Goal: Information Seeking & Learning: Learn about a topic

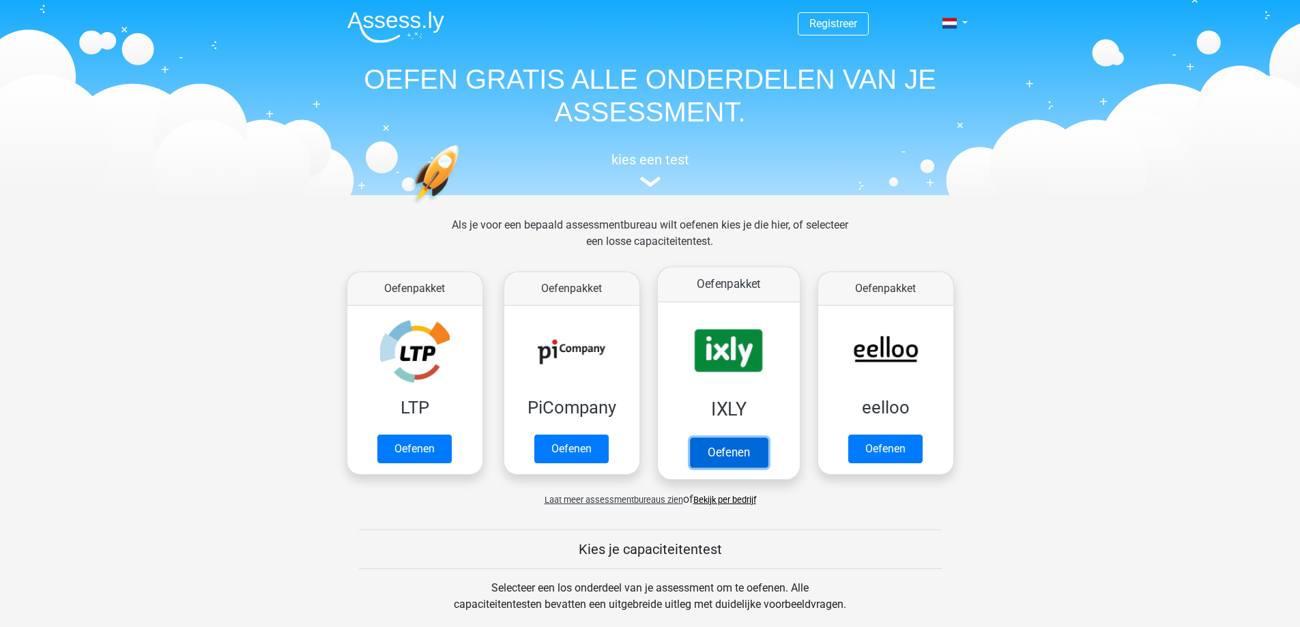
click at [717, 448] on link "Oefenen" at bounding box center [728, 453] width 78 height 30
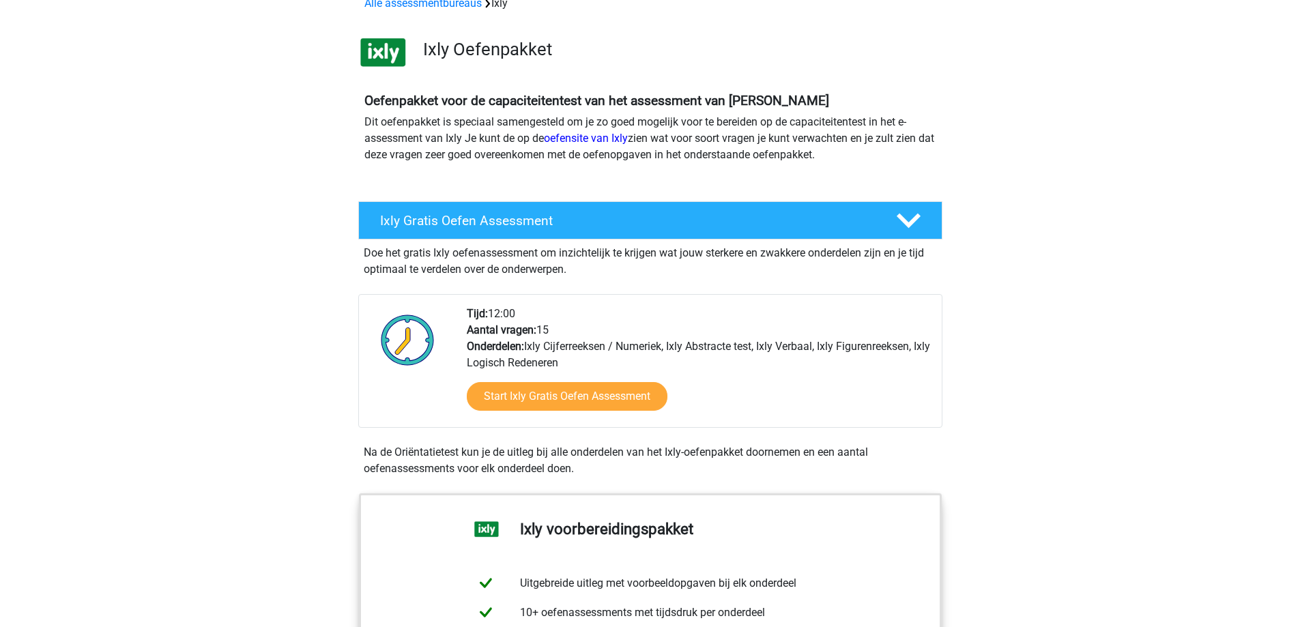
scroll to position [137, 0]
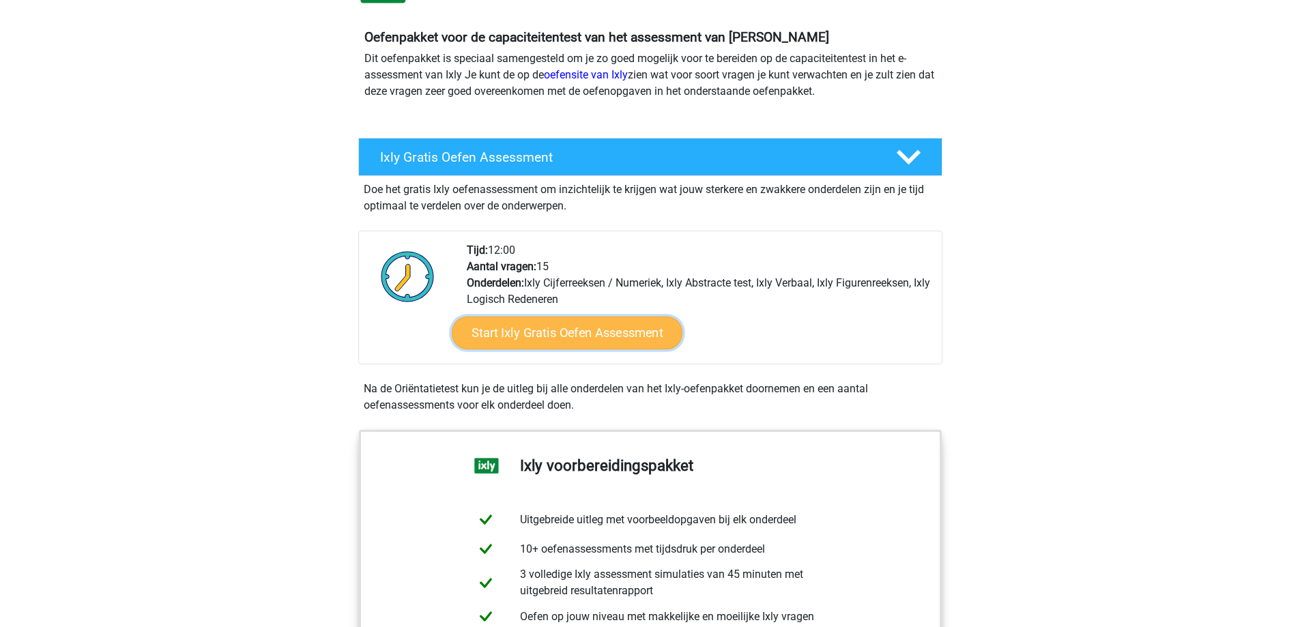
click at [589, 334] on link "Start Ixly Gratis Oefen Assessment" at bounding box center [566, 333] width 231 height 33
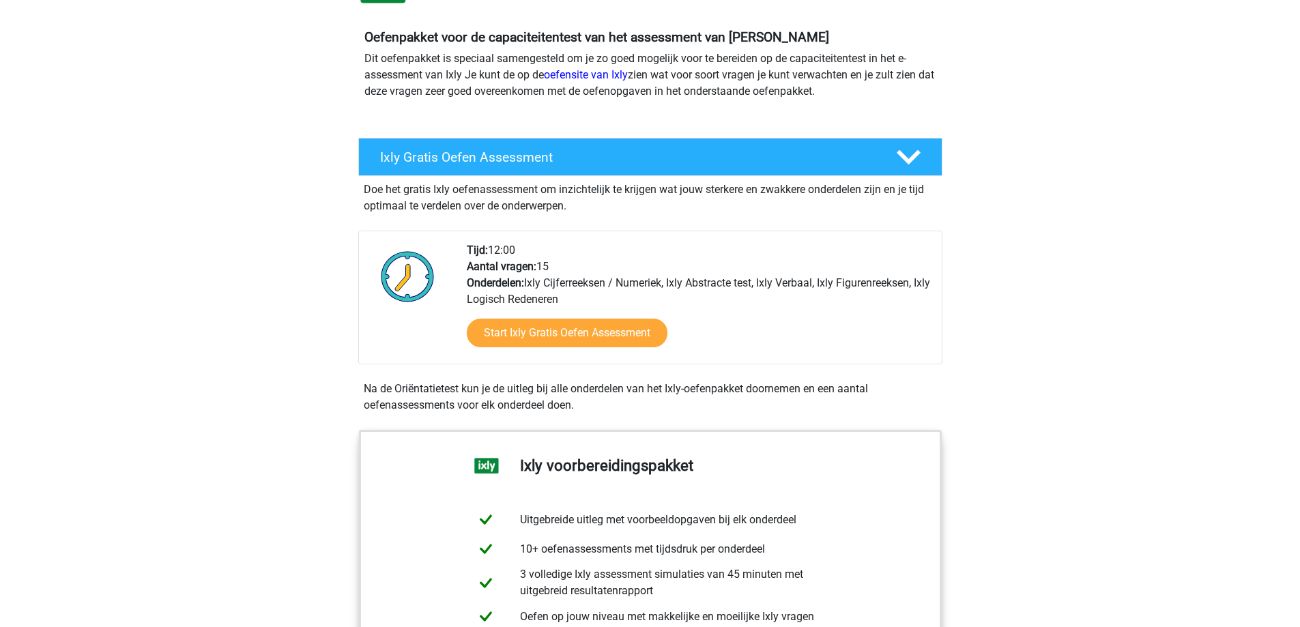
scroll to position [0, 0]
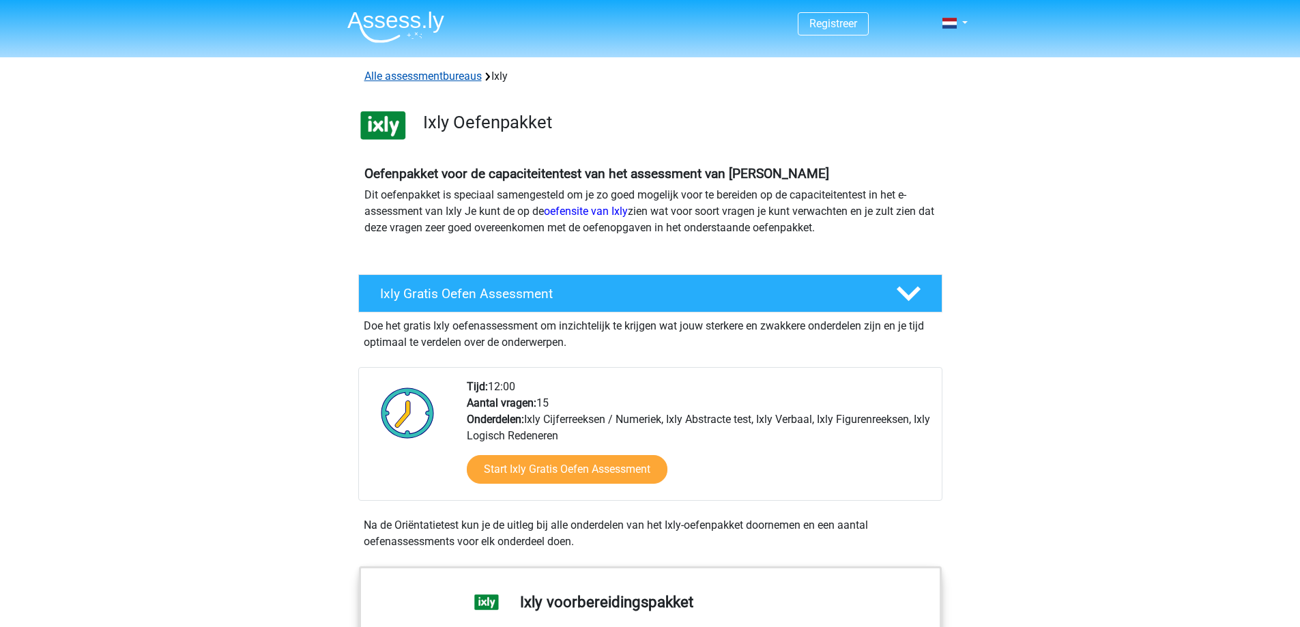
click at [440, 74] on link "Alle assessmentbureaus" at bounding box center [423, 76] width 117 height 13
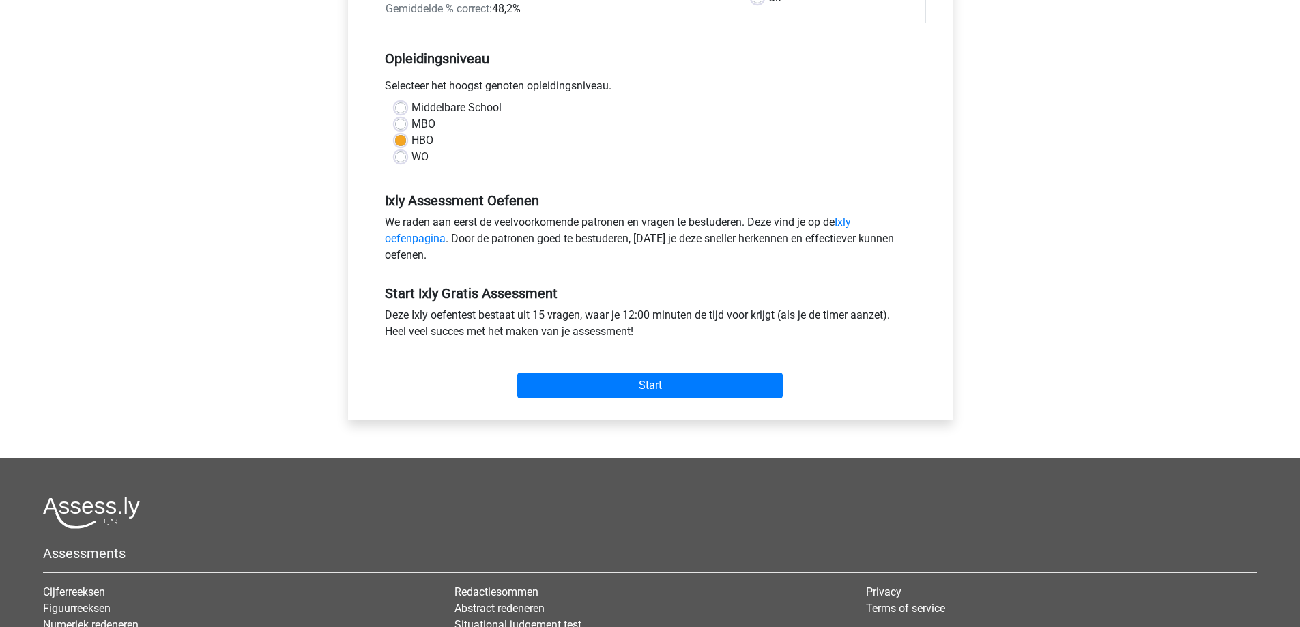
scroll to position [341, 0]
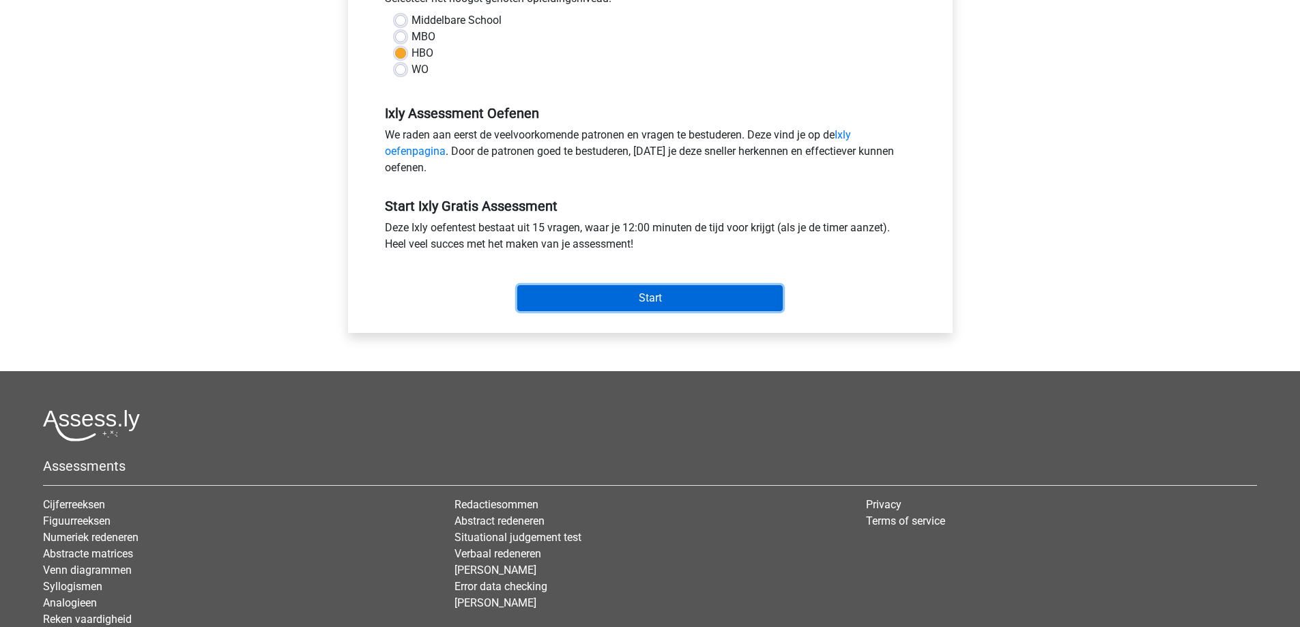
click at [724, 293] on input "Start" at bounding box center [650, 298] width 266 height 26
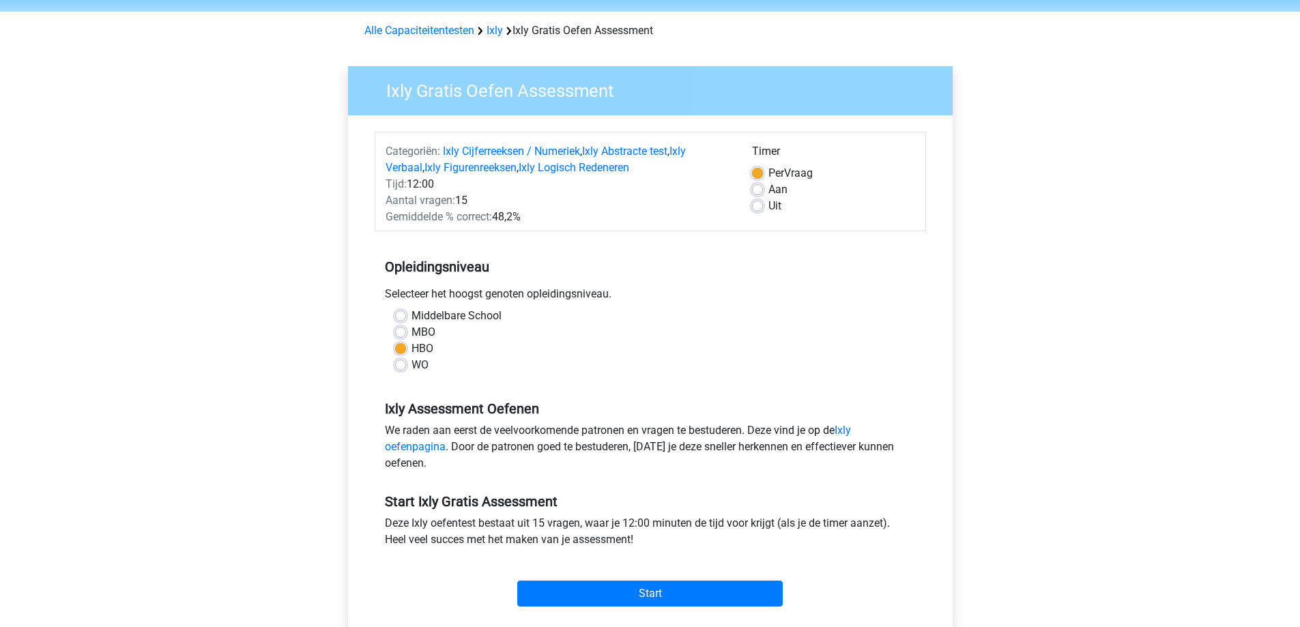
scroll to position [0, 0]
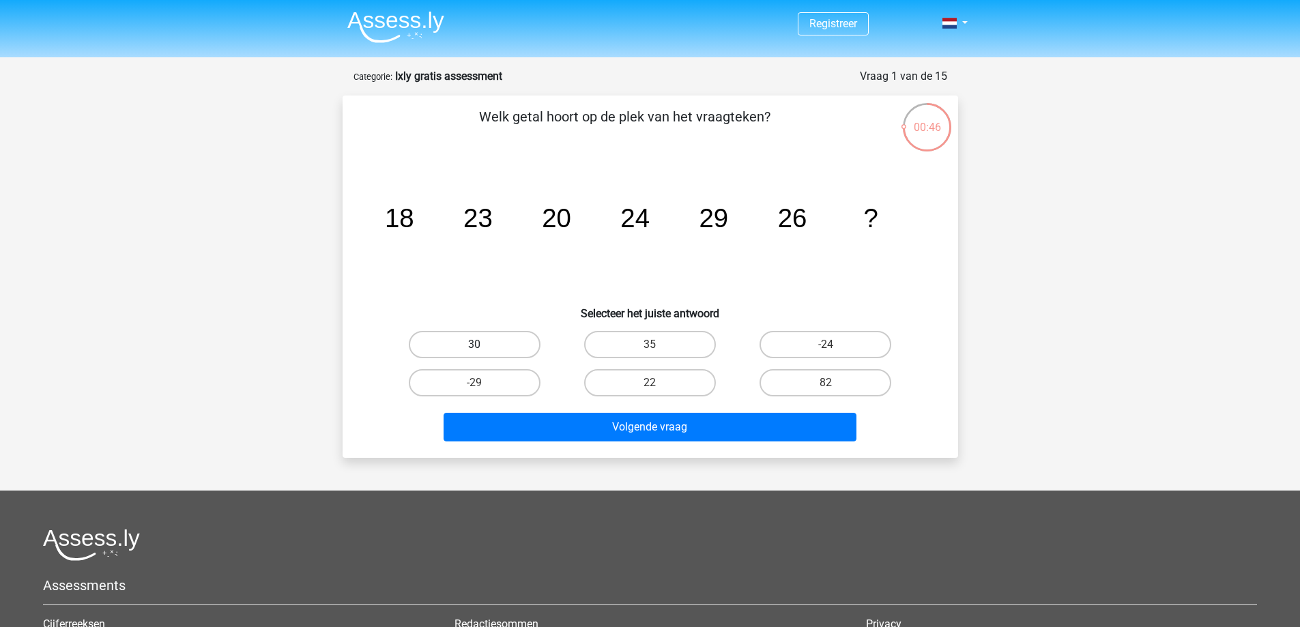
click at [509, 338] on label "30" at bounding box center [475, 344] width 132 height 27
click at [483, 345] on input "30" at bounding box center [478, 349] width 9 height 9
radio input "true"
click at [599, 448] on div "Welk getal hoort op de plek van het vraagteken? image/svg+xml 18 23 20 24 29 26…" at bounding box center [651, 277] width 616 height 362
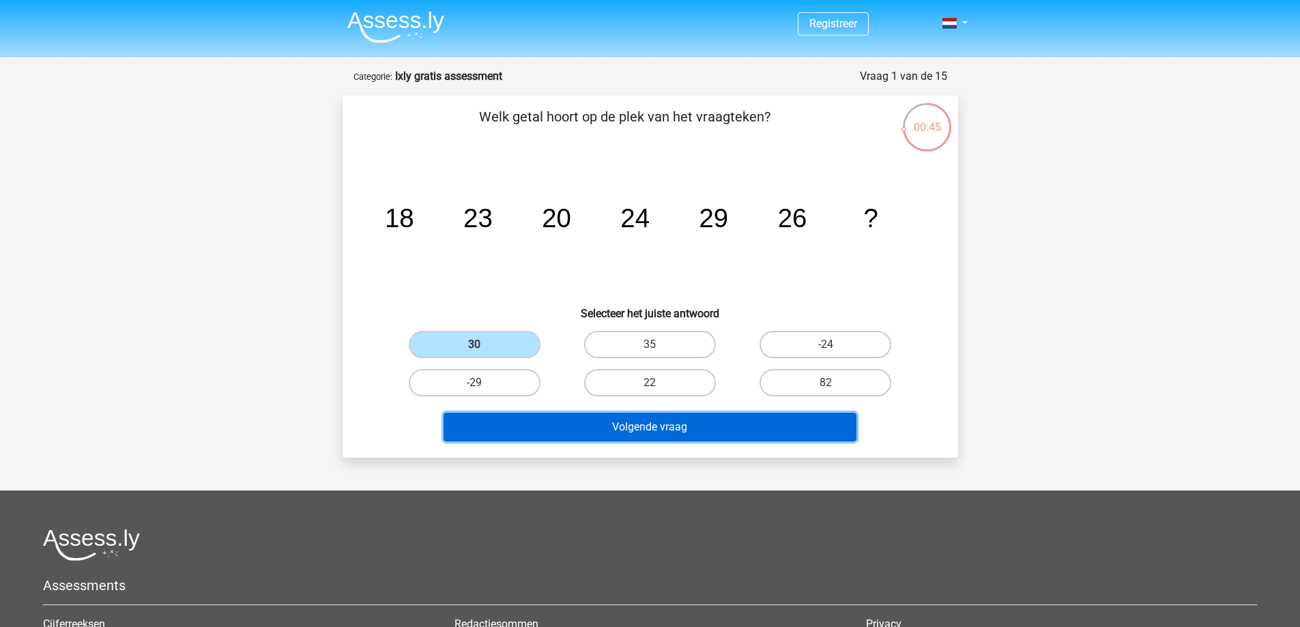
click at [611, 433] on button "Volgende vraag" at bounding box center [650, 427] width 413 height 29
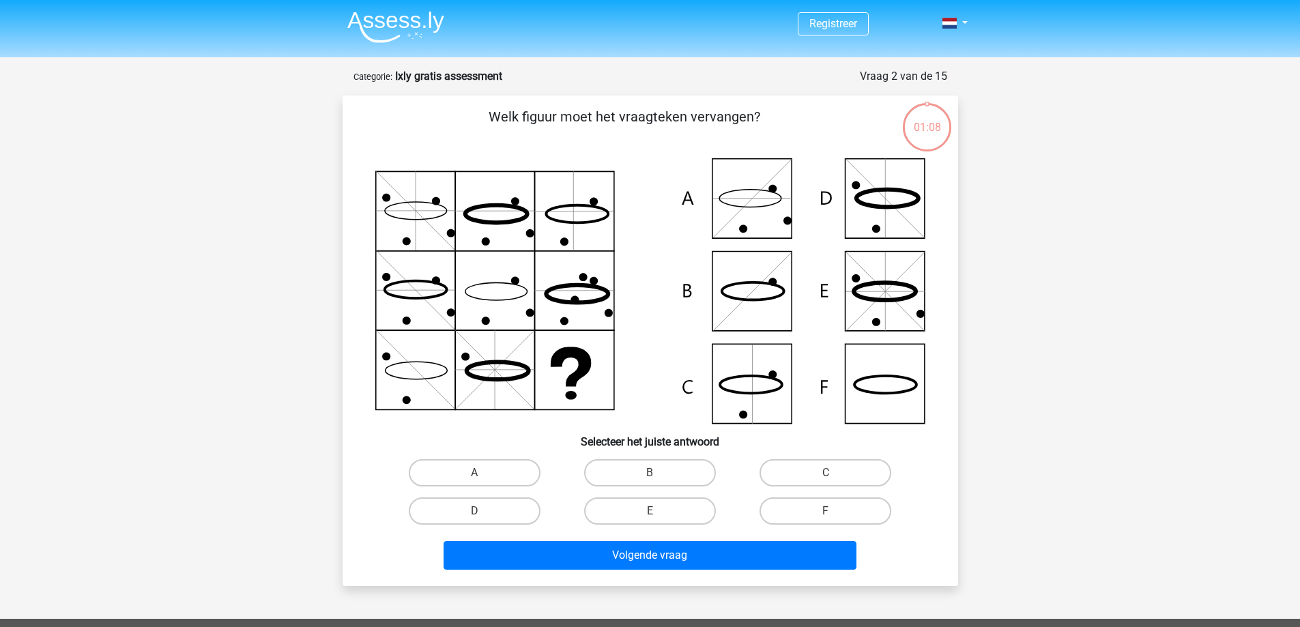
scroll to position [68, 0]
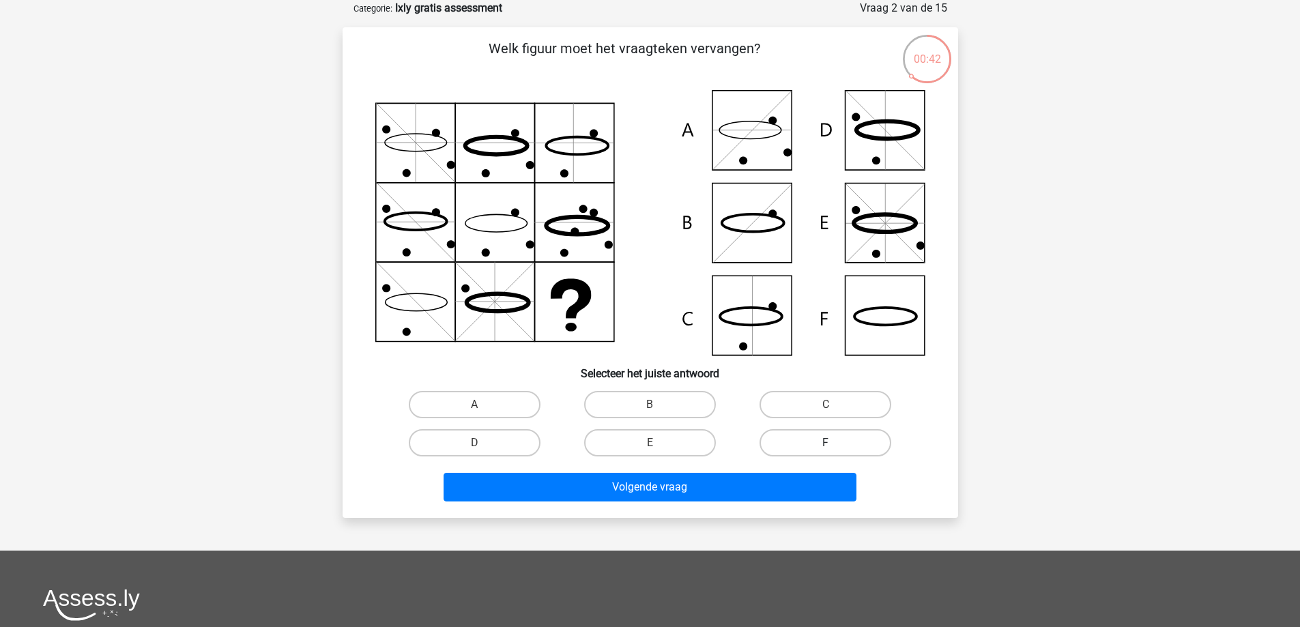
click at [846, 436] on label "F" at bounding box center [826, 442] width 132 height 27
click at [835, 443] on input "F" at bounding box center [830, 447] width 9 height 9
radio input "true"
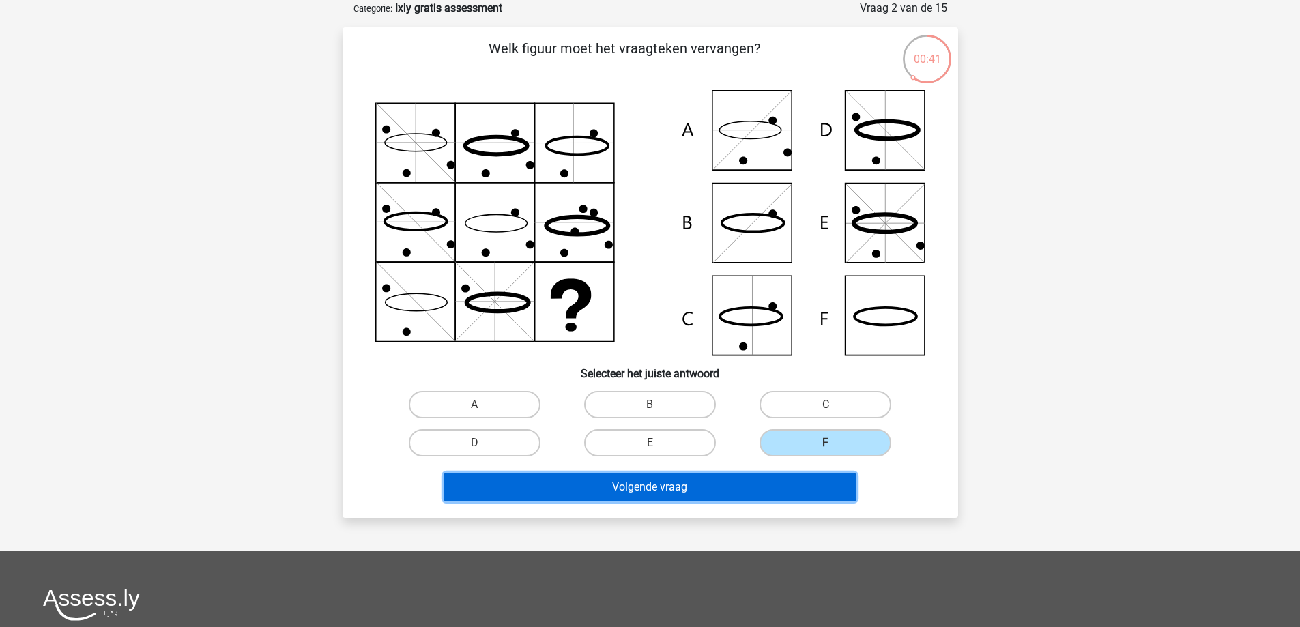
click at [680, 476] on button "Volgende vraag" at bounding box center [650, 487] width 413 height 29
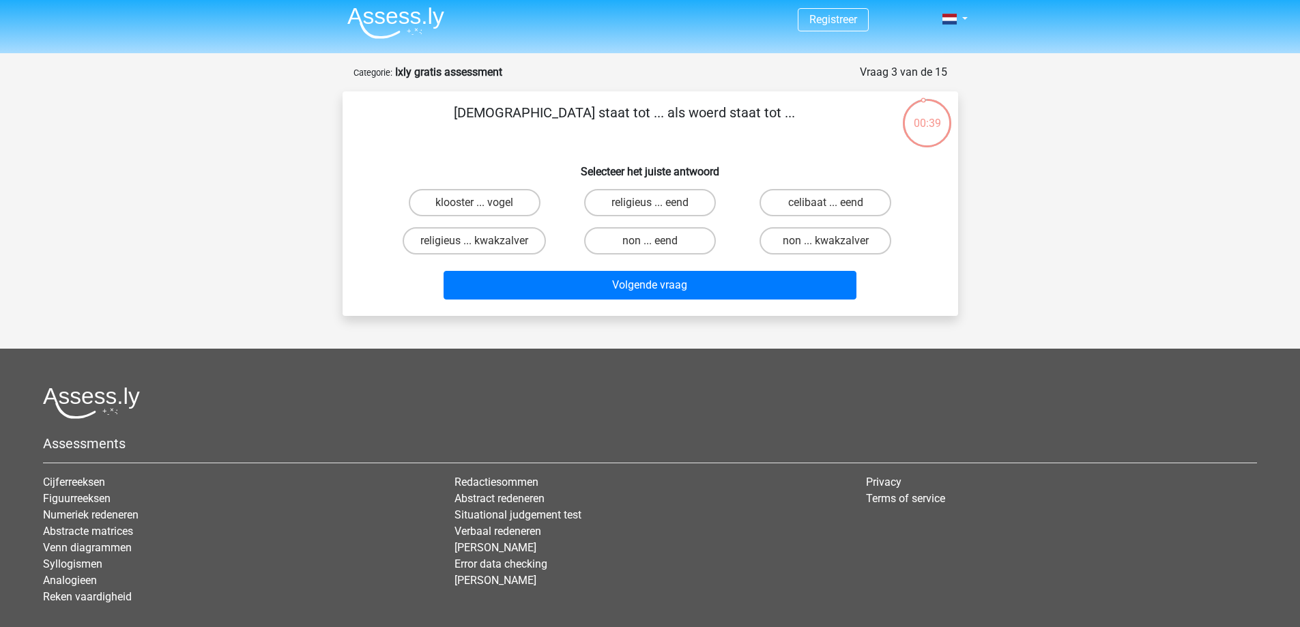
scroll to position [0, 0]
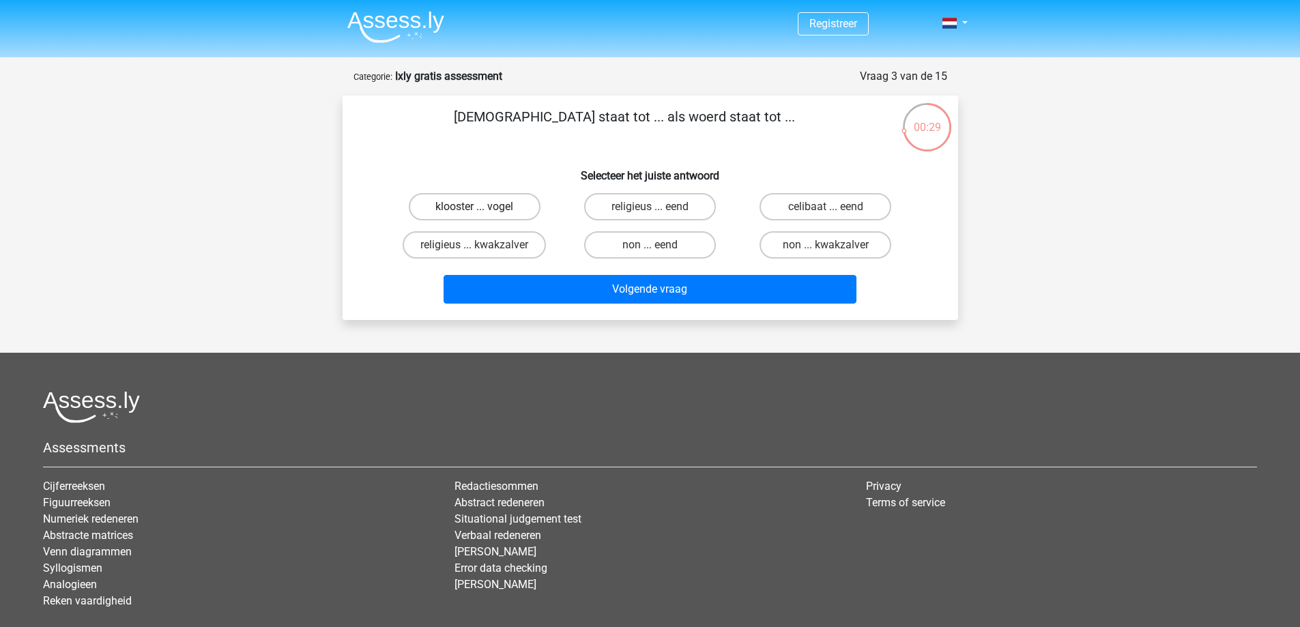
click at [487, 205] on label "klooster ... vogel" at bounding box center [475, 206] width 132 height 27
click at [483, 207] on input "klooster ... vogel" at bounding box center [478, 211] width 9 height 9
radio input "true"
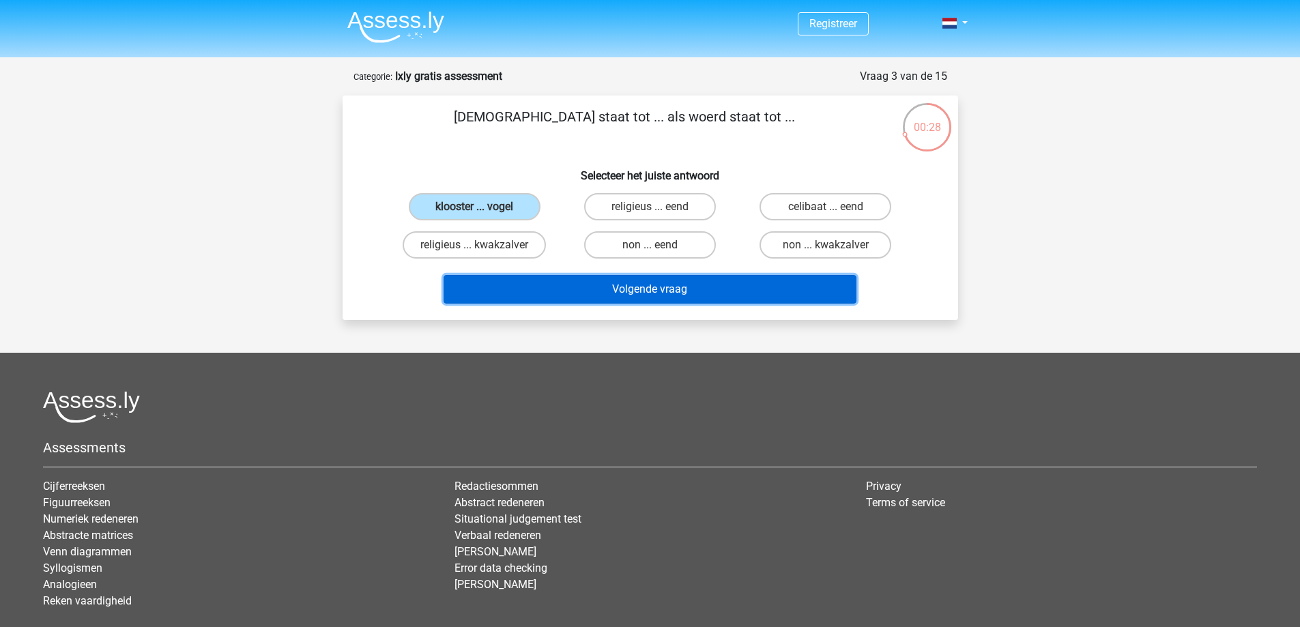
click at [593, 287] on button "Volgende vraag" at bounding box center [650, 289] width 413 height 29
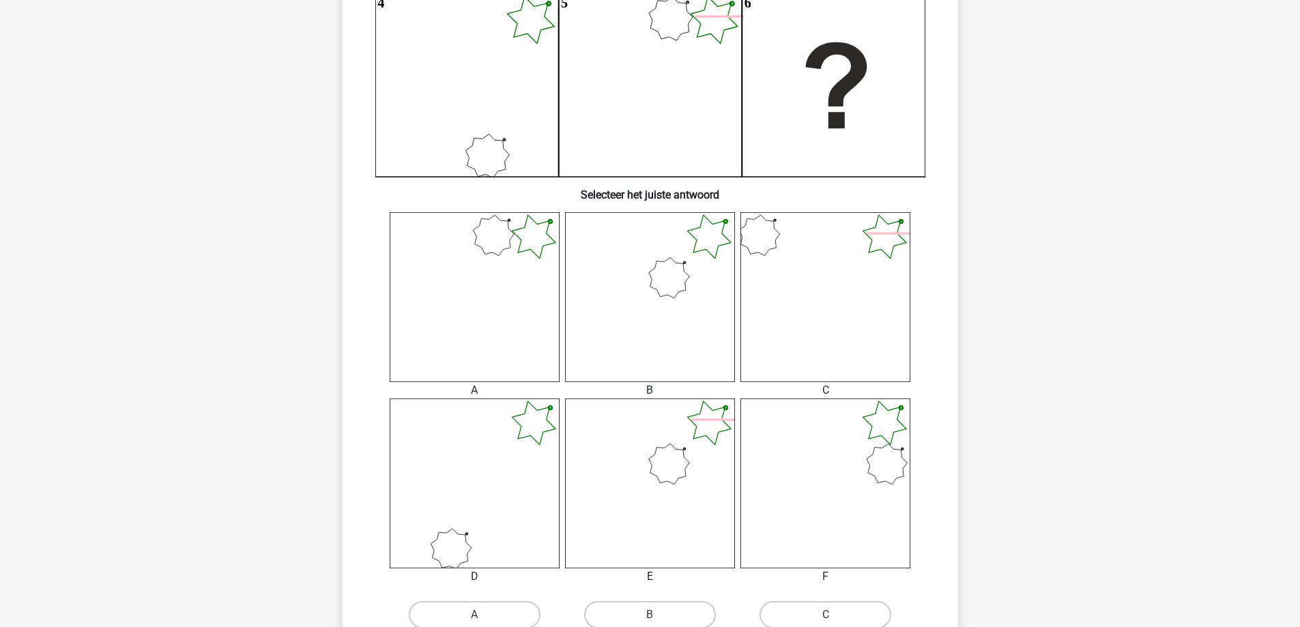
scroll to position [410, 0]
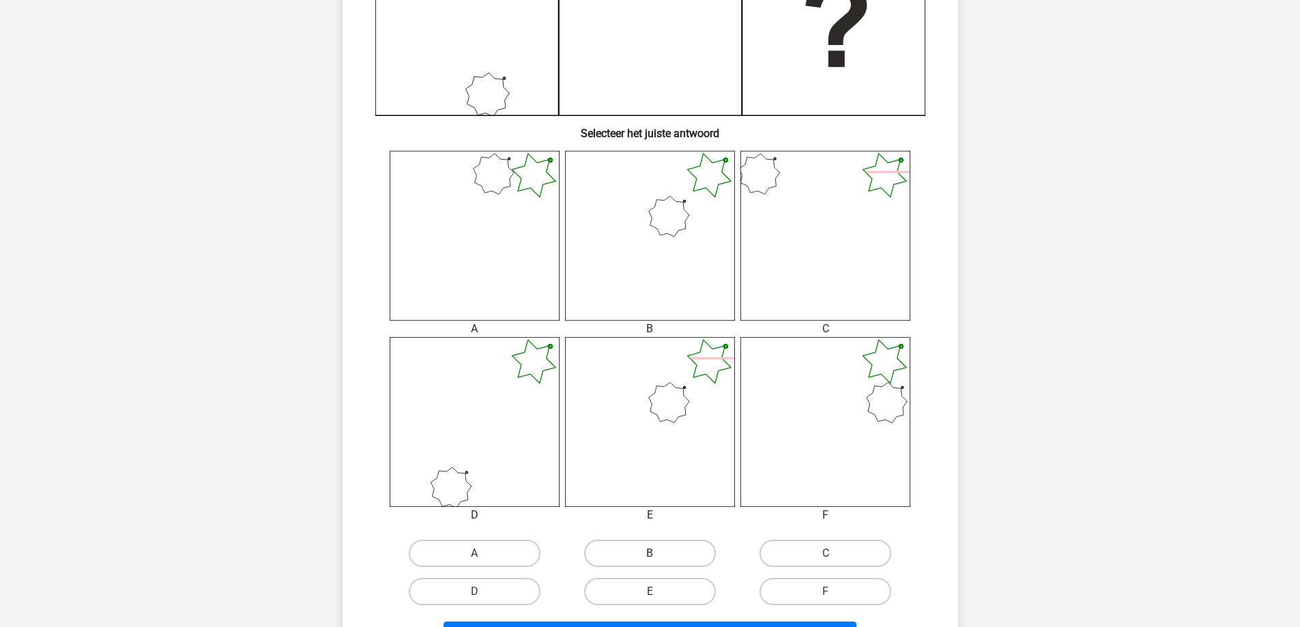
click at [636, 544] on label "B" at bounding box center [650, 553] width 132 height 27
click at [650, 554] on input "B" at bounding box center [654, 558] width 9 height 9
radio input "true"
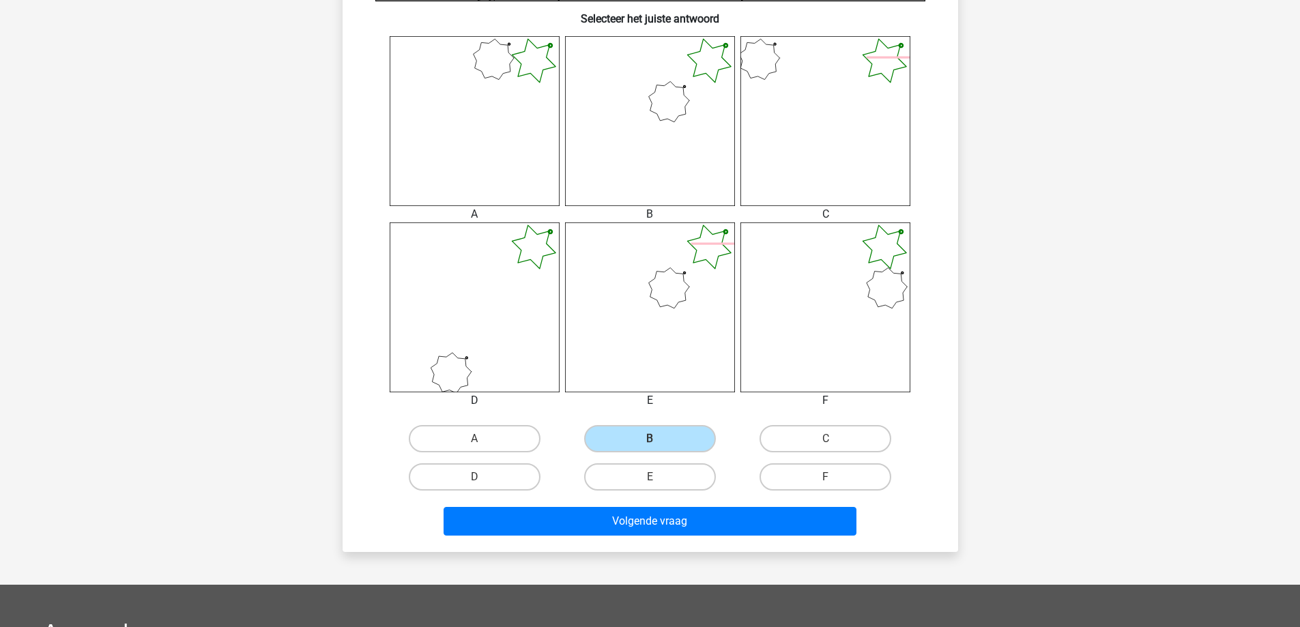
scroll to position [546, 0]
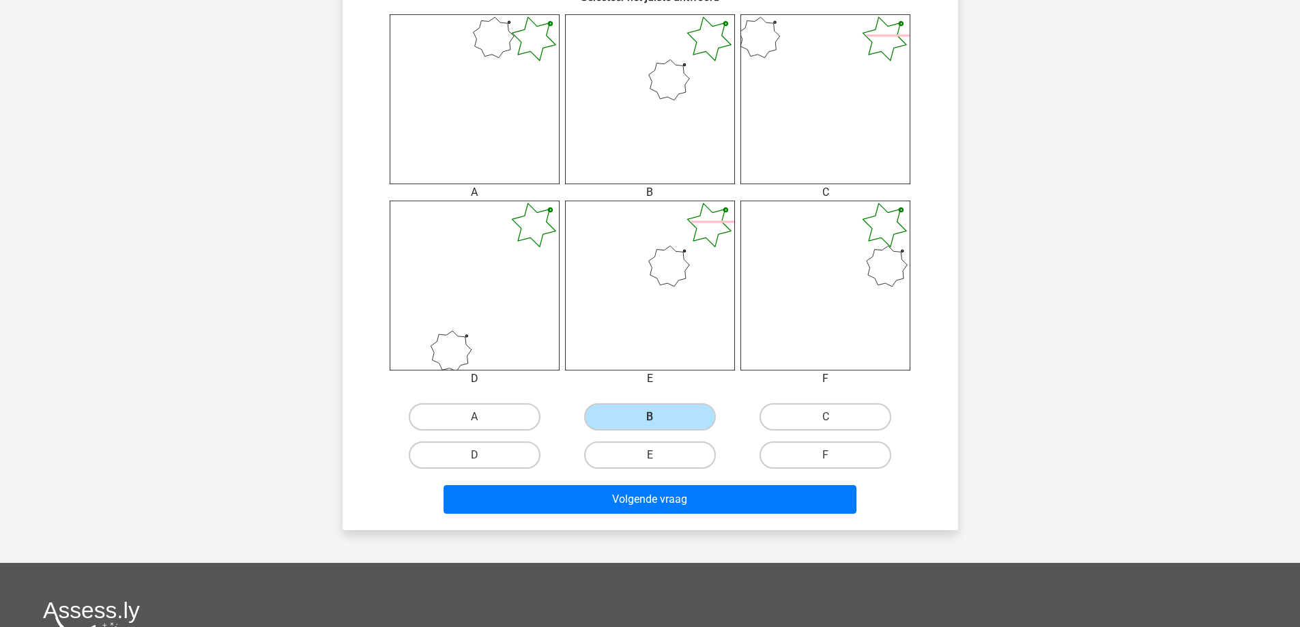
click at [556, 251] on div at bounding box center [650, 286] width 190 height 170
click at [497, 414] on label "A" at bounding box center [475, 416] width 132 height 27
click at [483, 417] on input "A" at bounding box center [478, 421] width 9 height 9
radio input "true"
click at [793, 420] on label "C" at bounding box center [826, 416] width 132 height 27
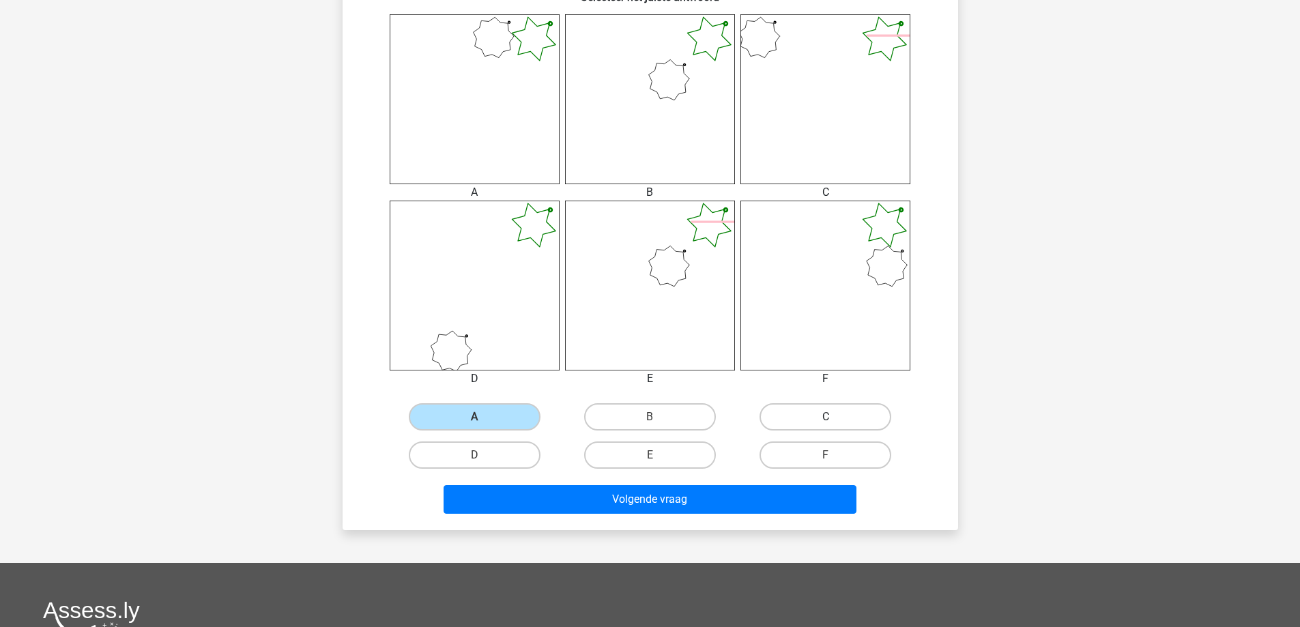
click at [826, 420] on input "C" at bounding box center [830, 421] width 9 height 9
radio input "true"
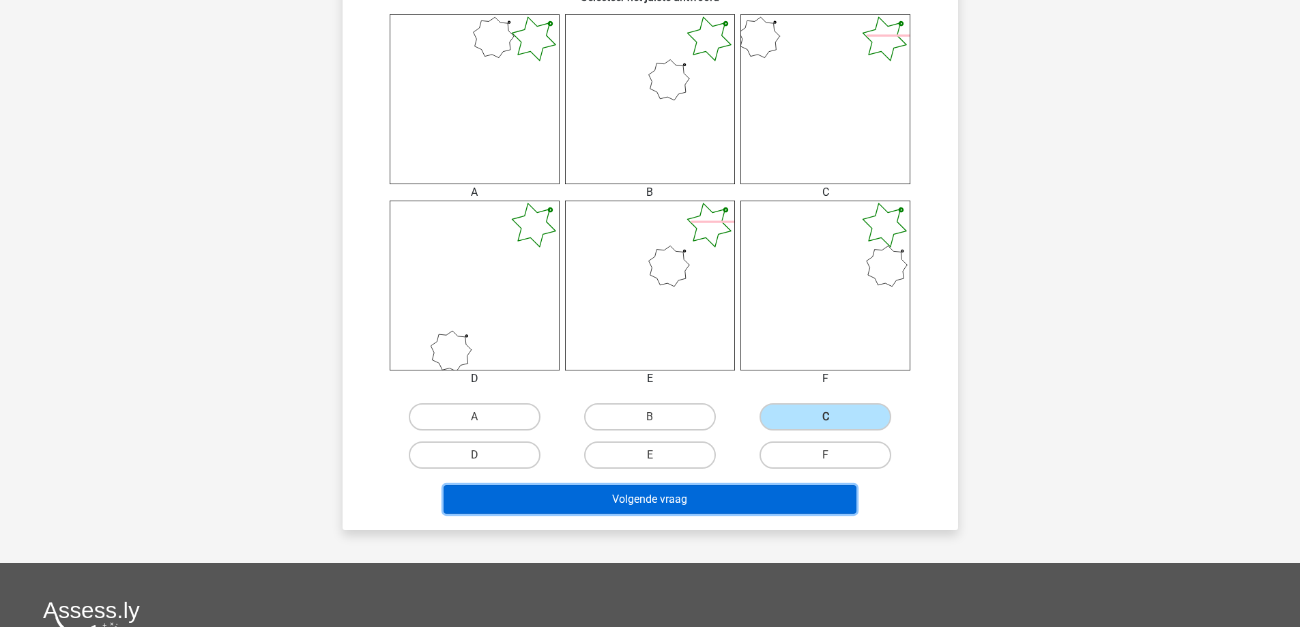
click at [784, 503] on button "Volgende vraag" at bounding box center [650, 499] width 413 height 29
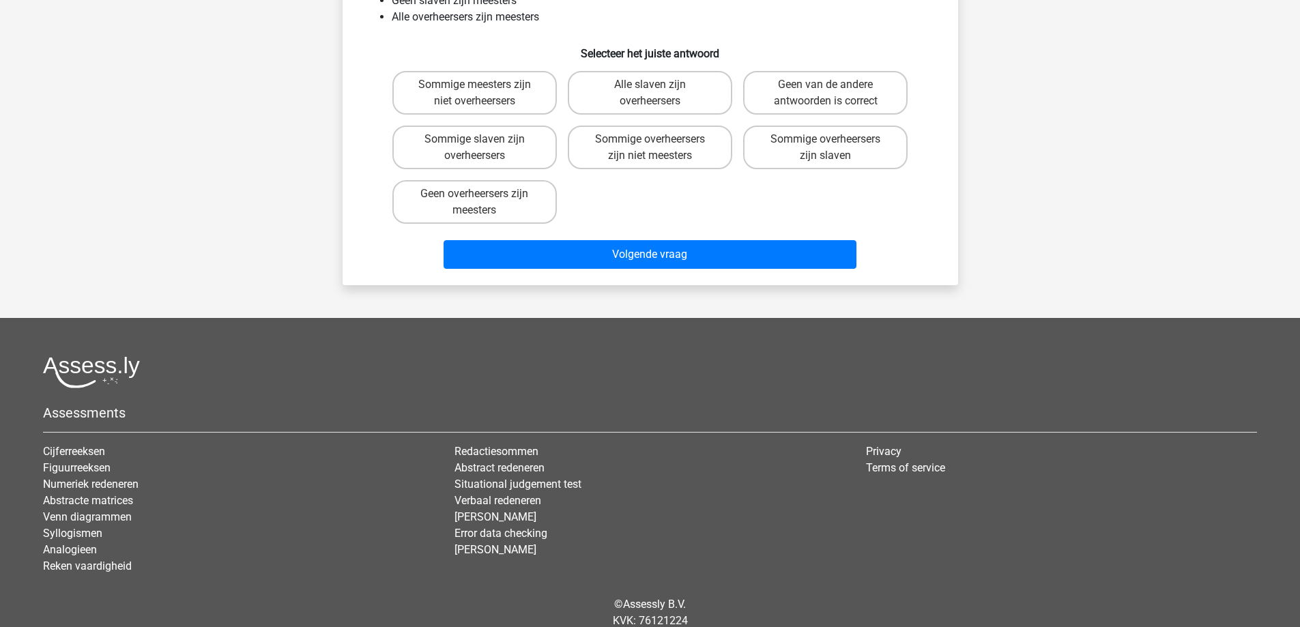
scroll to position [68, 0]
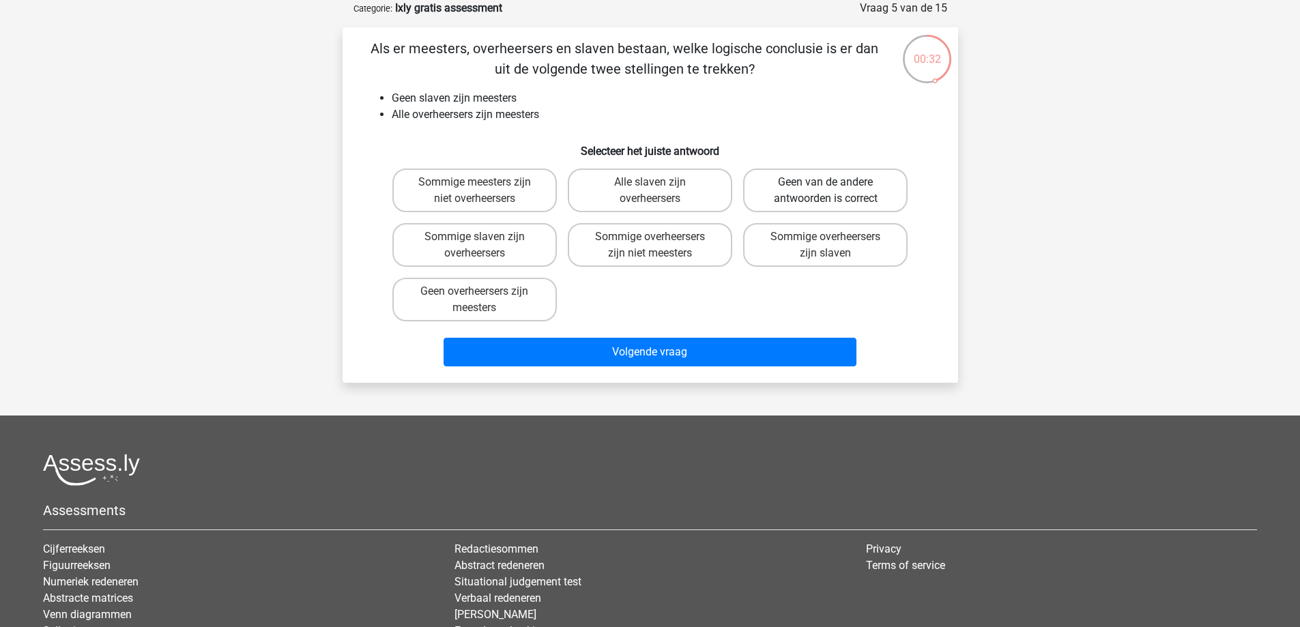
click at [831, 199] on label "Geen van de andere antwoorden is correct" at bounding box center [825, 191] width 165 height 44
click at [831, 191] on input "Geen van de andere antwoorden is correct" at bounding box center [830, 186] width 9 height 9
radio input "true"
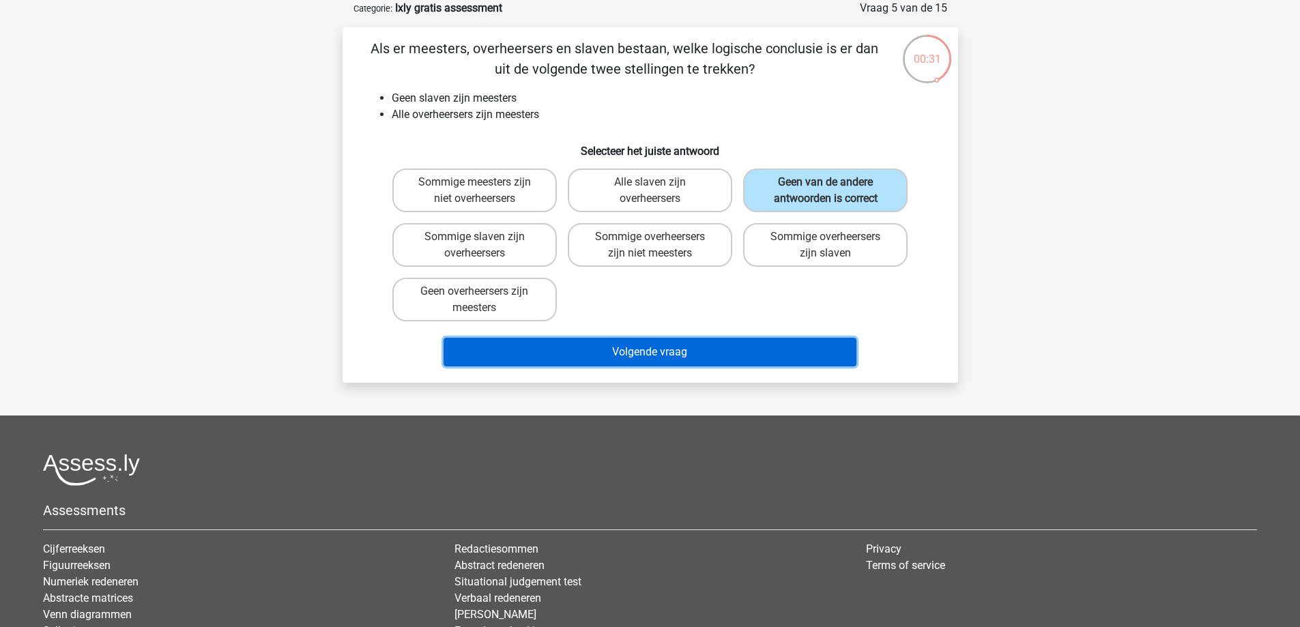
click at [741, 347] on button "Volgende vraag" at bounding box center [650, 352] width 413 height 29
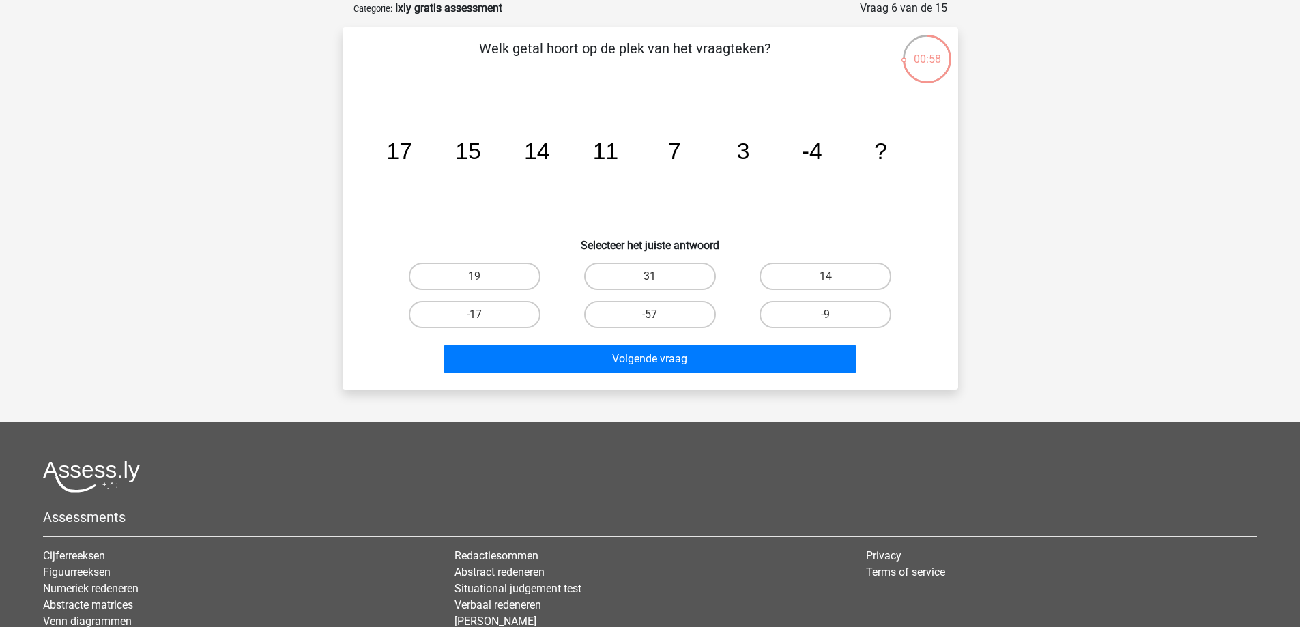
click at [826, 318] on input "-9" at bounding box center [830, 319] width 9 height 9
radio input "true"
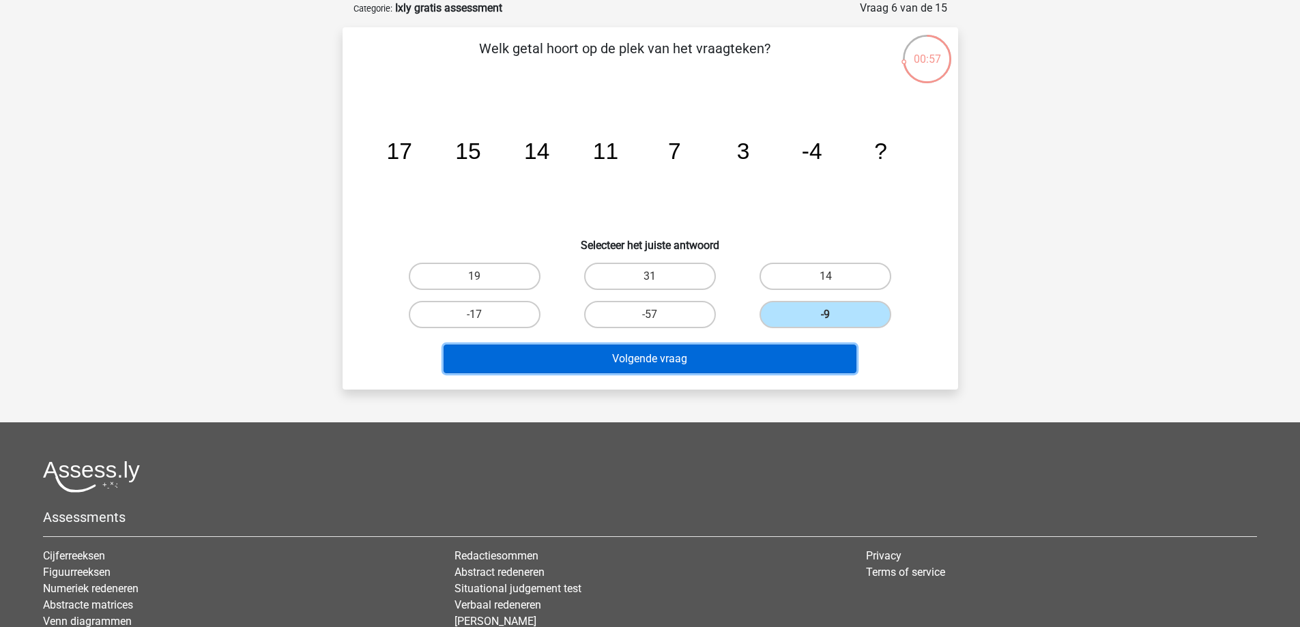
click at [771, 351] on button "Volgende vraag" at bounding box center [650, 359] width 413 height 29
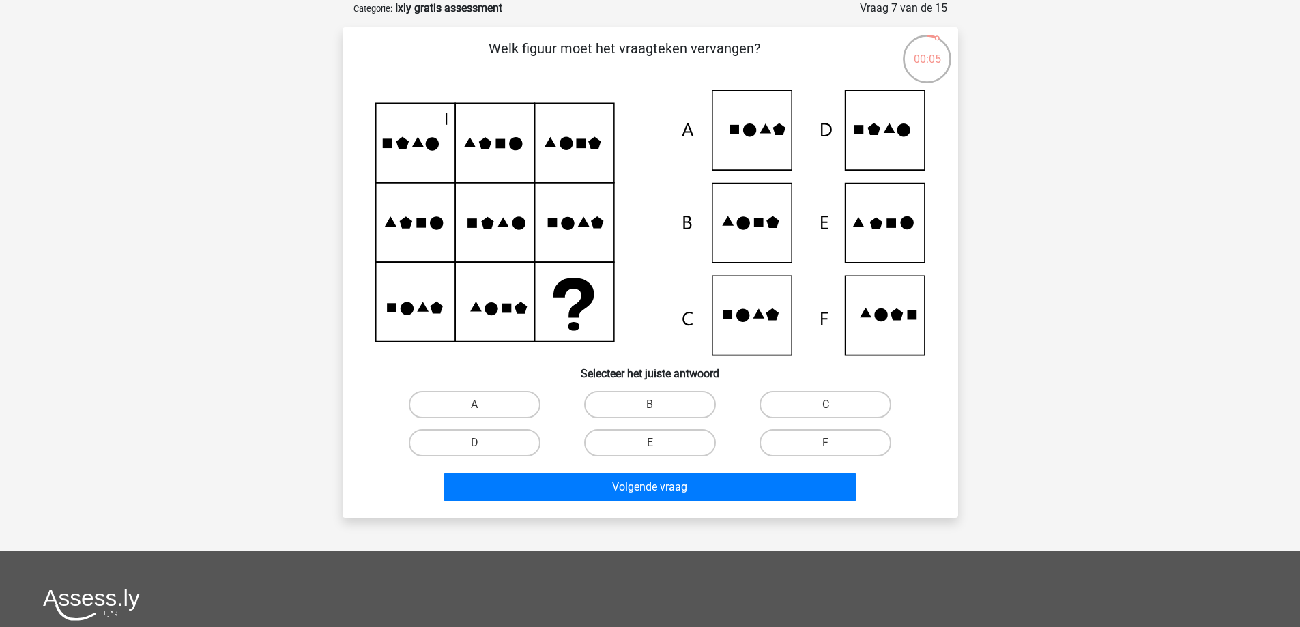
click at [743, 229] on icon at bounding box center [743, 222] width 13 height 13
click at [683, 407] on label "B" at bounding box center [650, 404] width 132 height 27
click at [659, 407] on input "B" at bounding box center [654, 409] width 9 height 9
radio input "true"
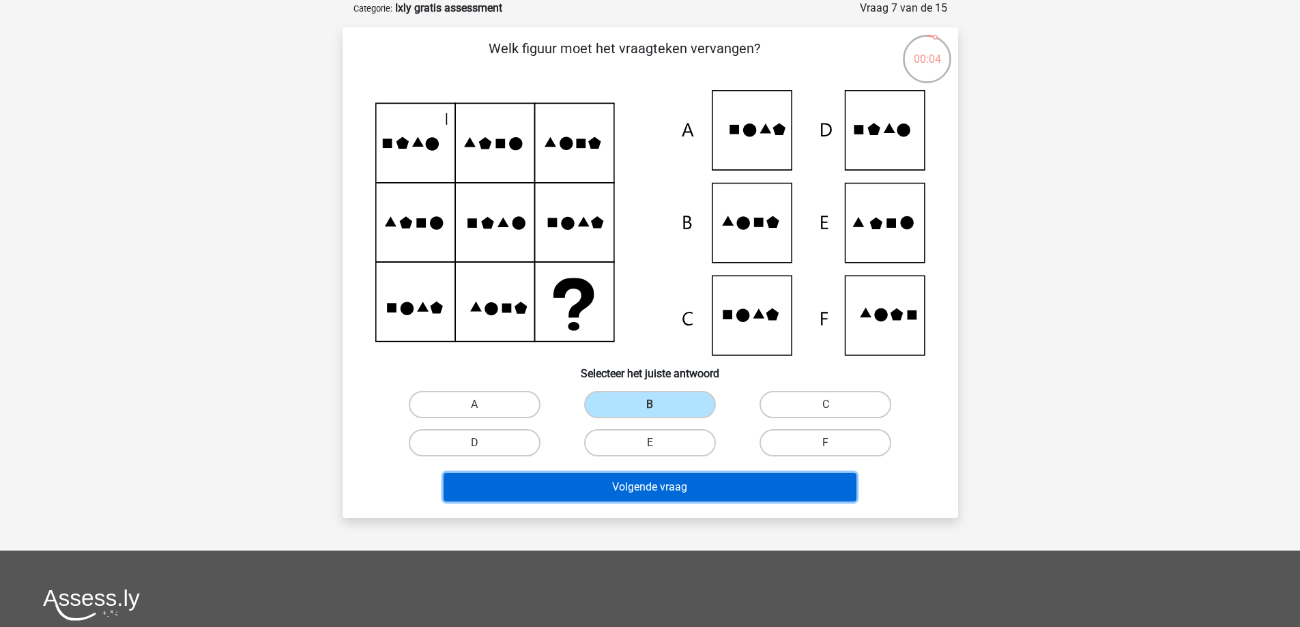
click at [681, 498] on button "Volgende vraag" at bounding box center [650, 487] width 413 height 29
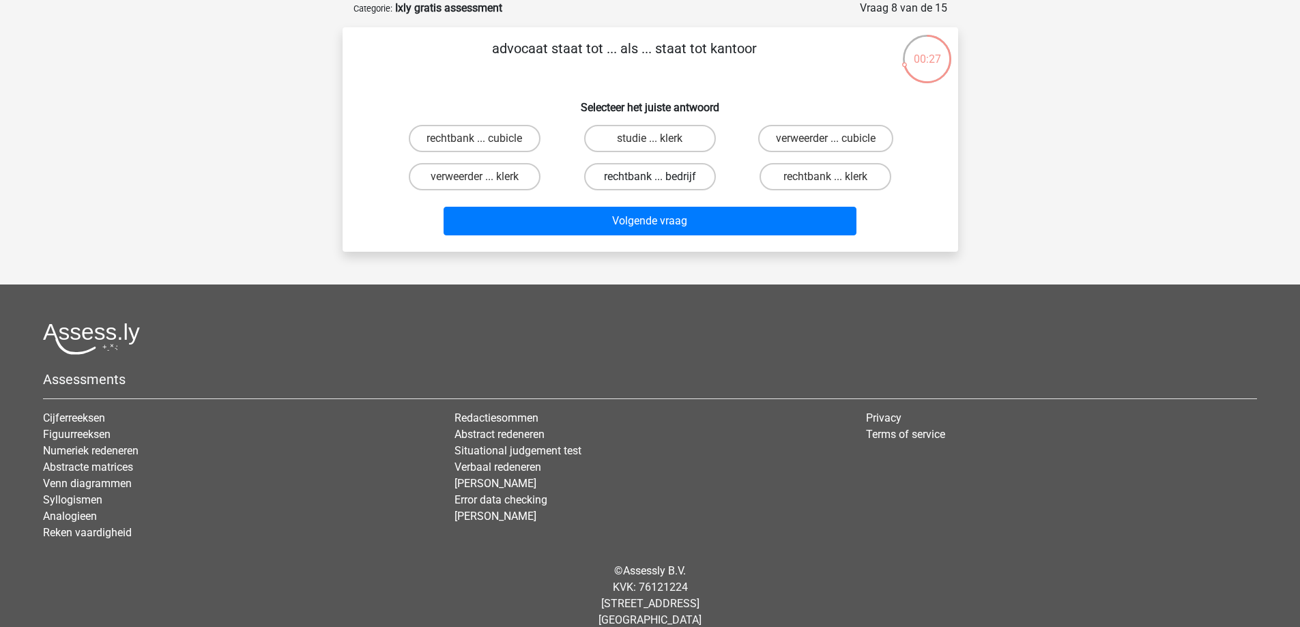
click at [663, 180] on label "rechtbank ... bedrijf" at bounding box center [650, 176] width 132 height 27
click at [659, 180] on input "rechtbank ... bedrijf" at bounding box center [654, 181] width 9 height 9
radio input "true"
click at [827, 172] on label "rechtbank ... klerk" at bounding box center [826, 176] width 132 height 27
click at [827, 177] on input "rechtbank ... klerk" at bounding box center [830, 181] width 9 height 9
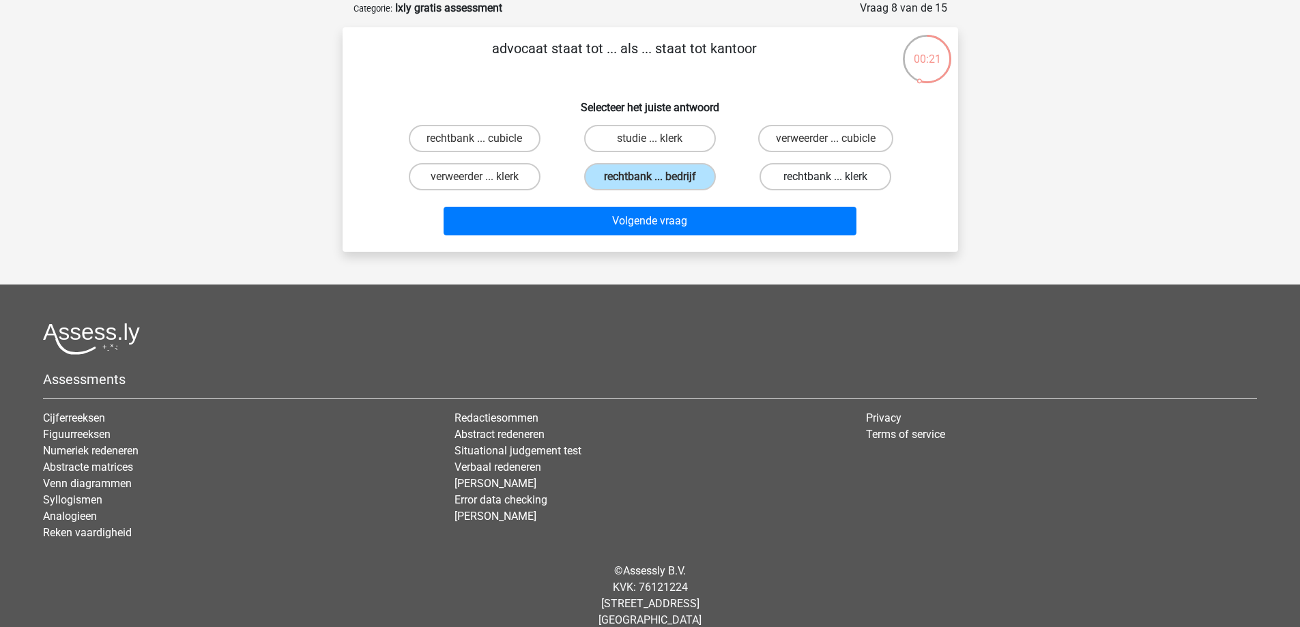
radio input "true"
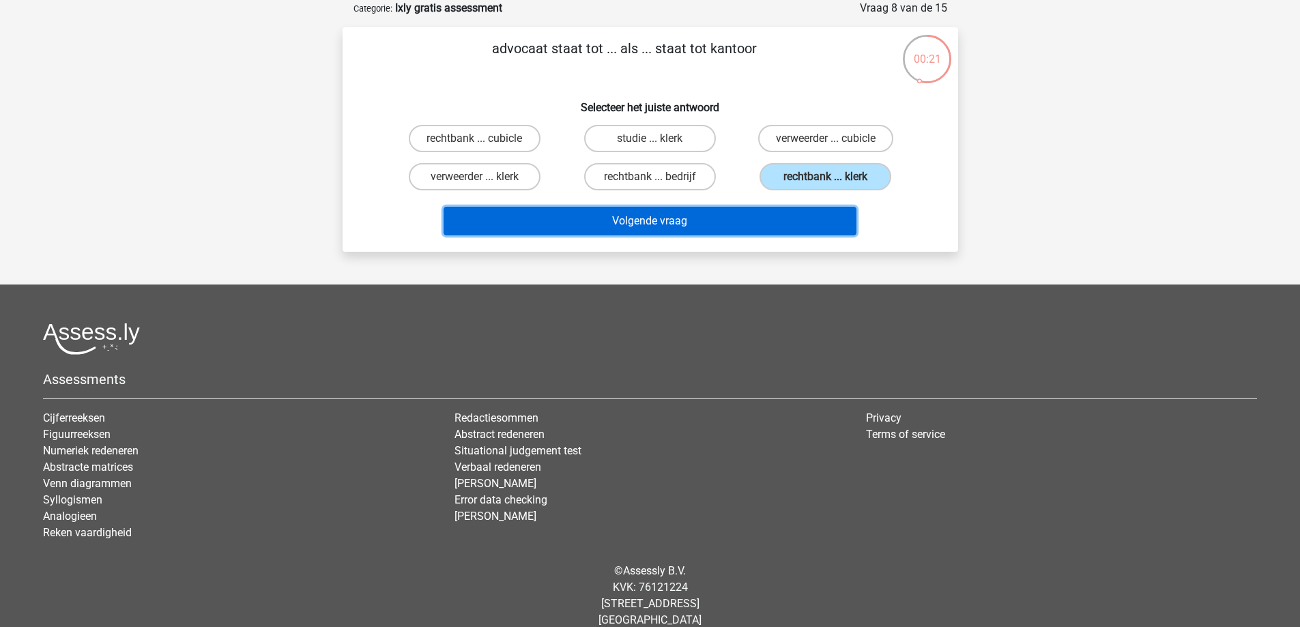
click at [787, 218] on button "Volgende vraag" at bounding box center [650, 221] width 413 height 29
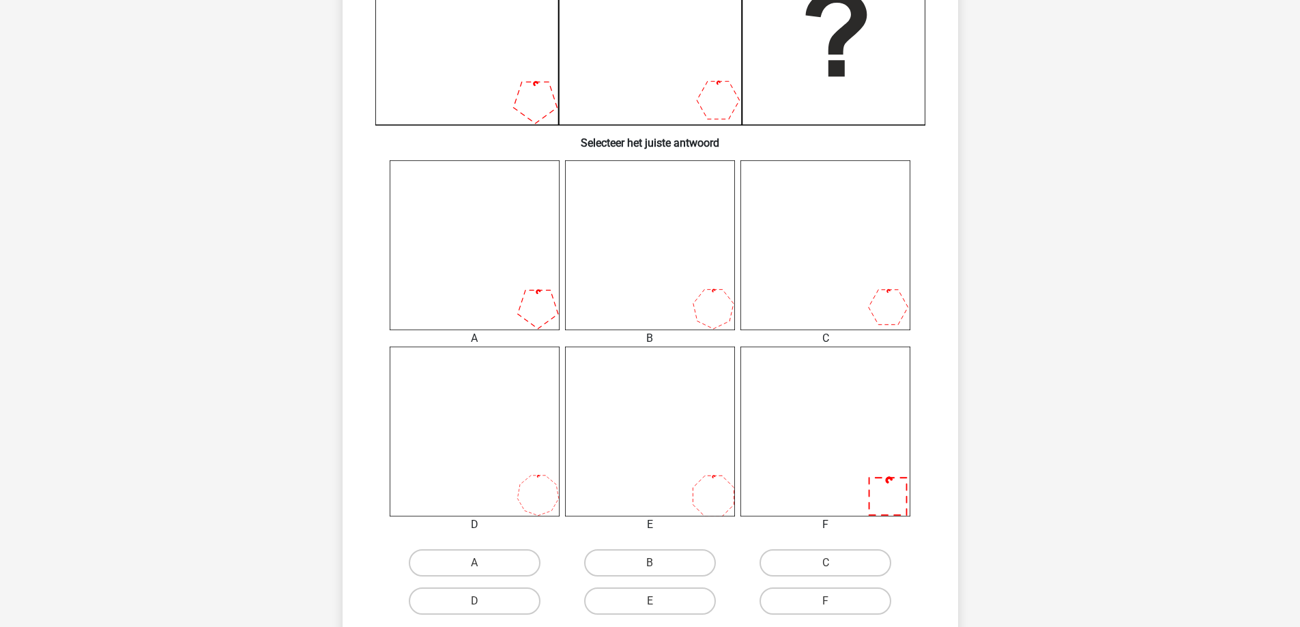
scroll to position [410, 0]
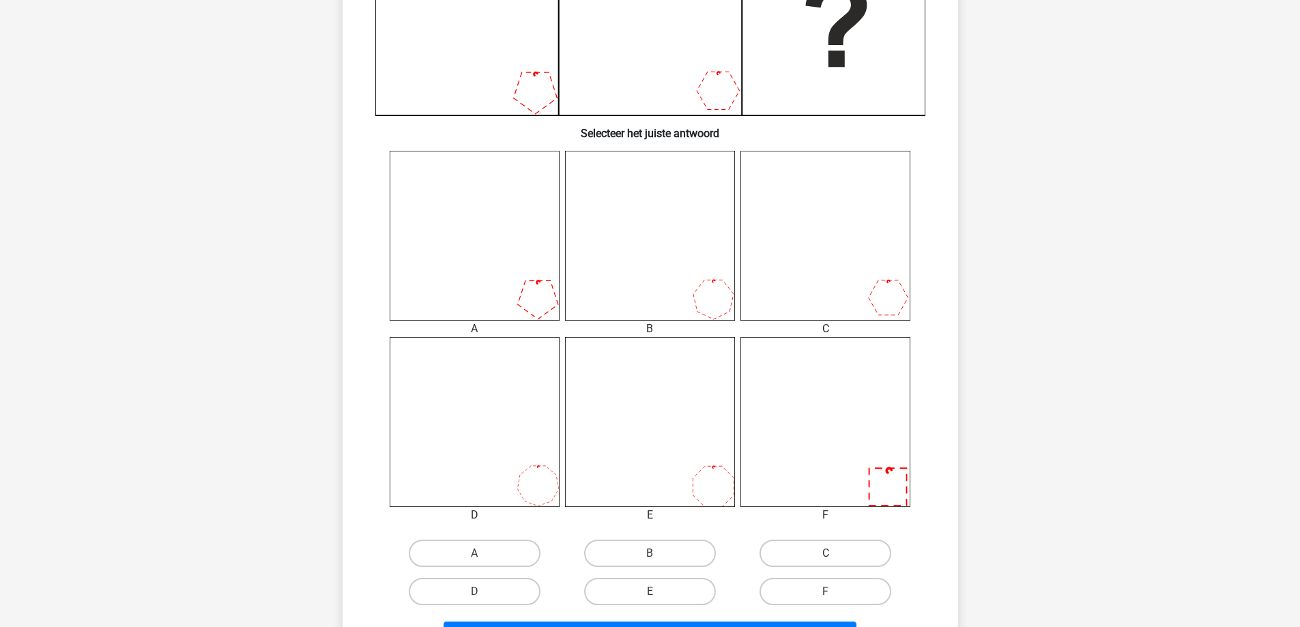
click at [728, 489] on icon at bounding box center [650, 422] width 170 height 170
click at [666, 586] on label "E" at bounding box center [650, 591] width 132 height 27
click at [659, 592] on input "E" at bounding box center [654, 596] width 9 height 9
radio input "true"
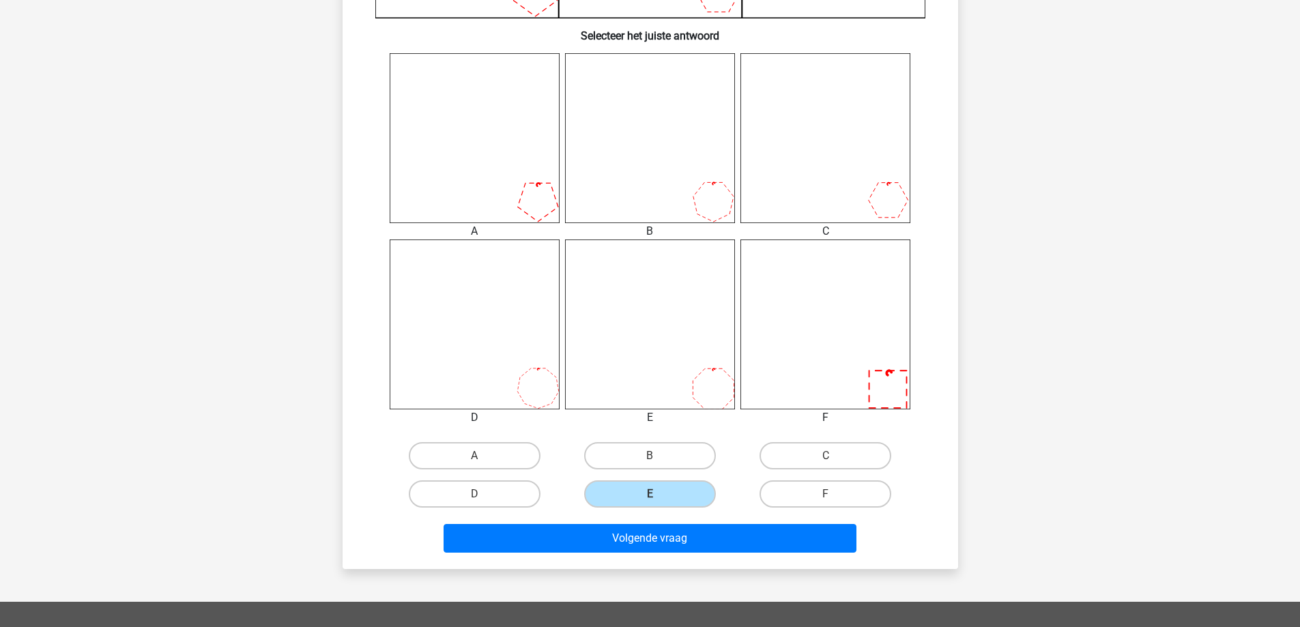
scroll to position [546, 0]
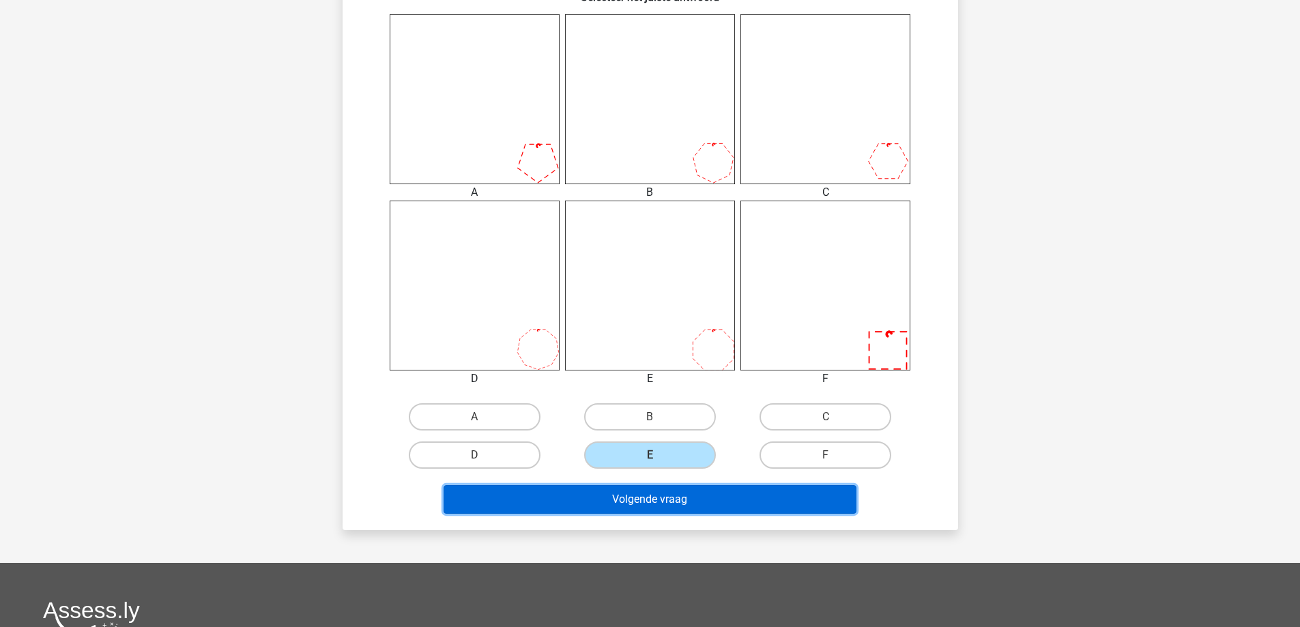
click at [735, 506] on button "Volgende vraag" at bounding box center [650, 499] width 413 height 29
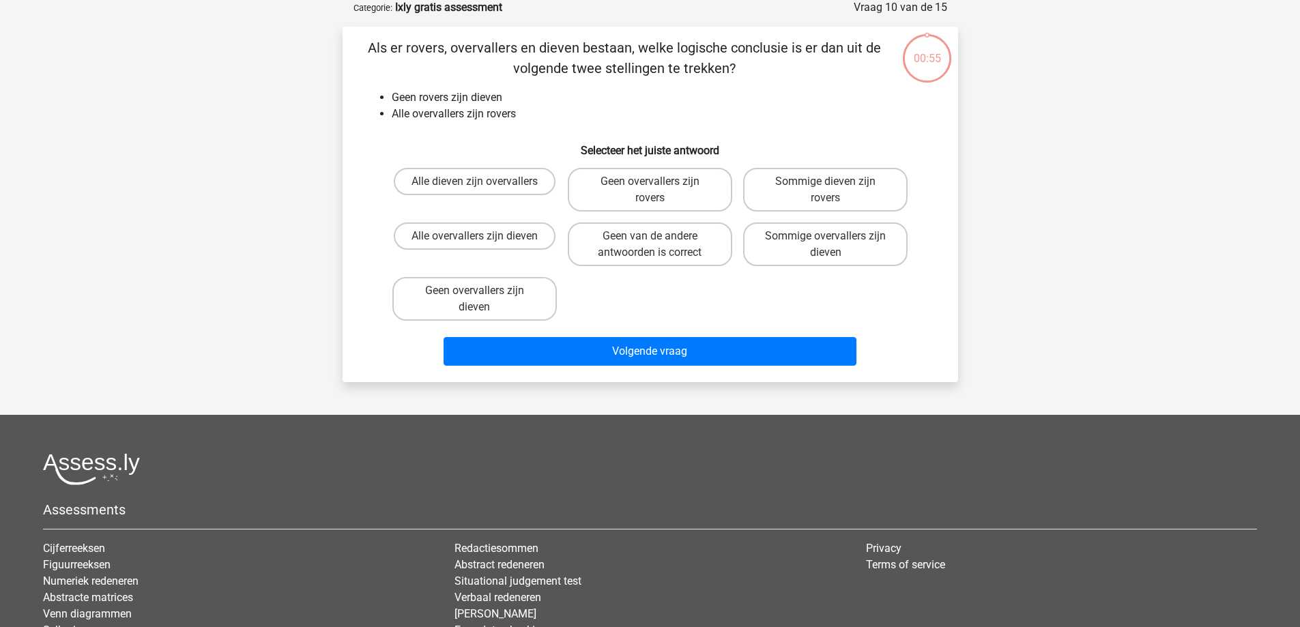
scroll to position [68, 0]
click at [524, 304] on label "Geen overvallers zijn dieven" at bounding box center [475, 300] width 165 height 44
click at [483, 300] on input "Geen overvallers zijn dieven" at bounding box center [478, 295] width 9 height 9
radio input "true"
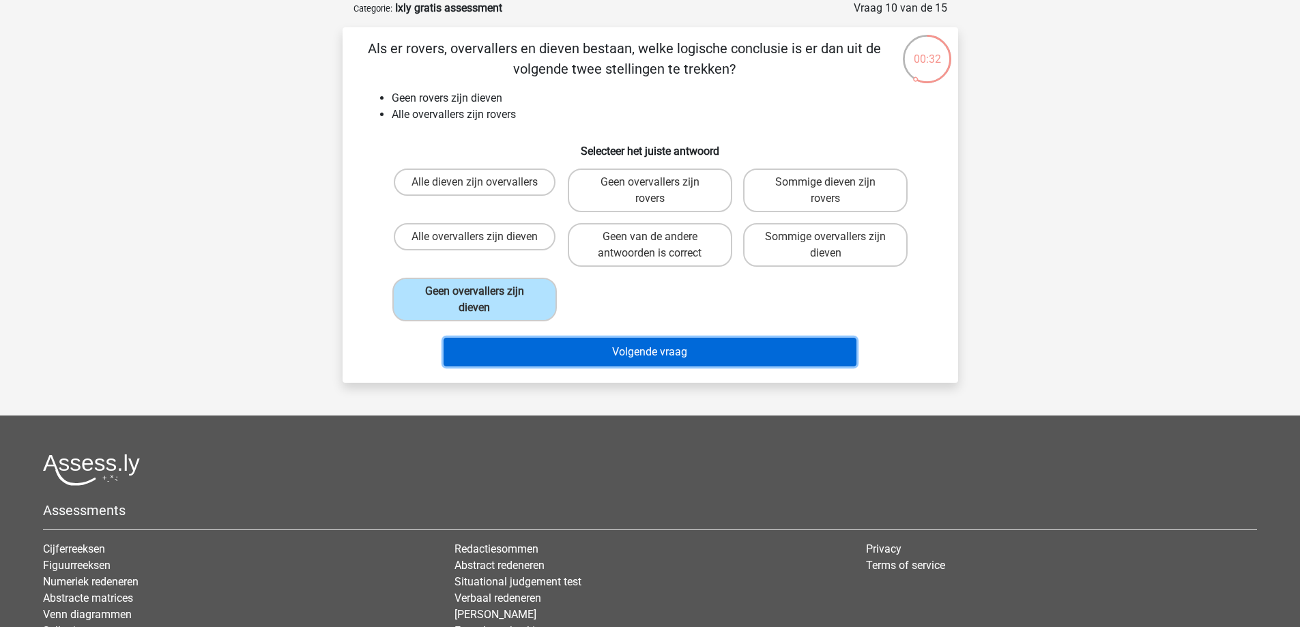
click at [568, 347] on button "Volgende vraag" at bounding box center [650, 352] width 413 height 29
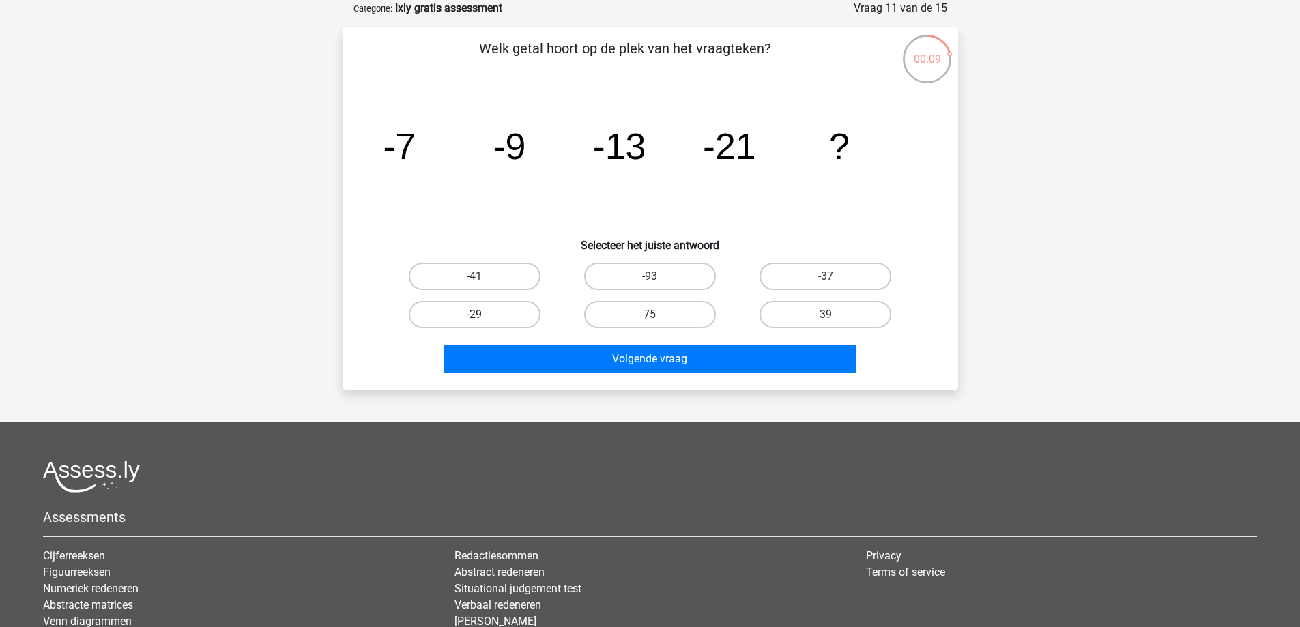
click at [508, 317] on label "-29" at bounding box center [475, 314] width 132 height 27
click at [483, 317] on input "-29" at bounding box center [478, 319] width 9 height 9
radio input "true"
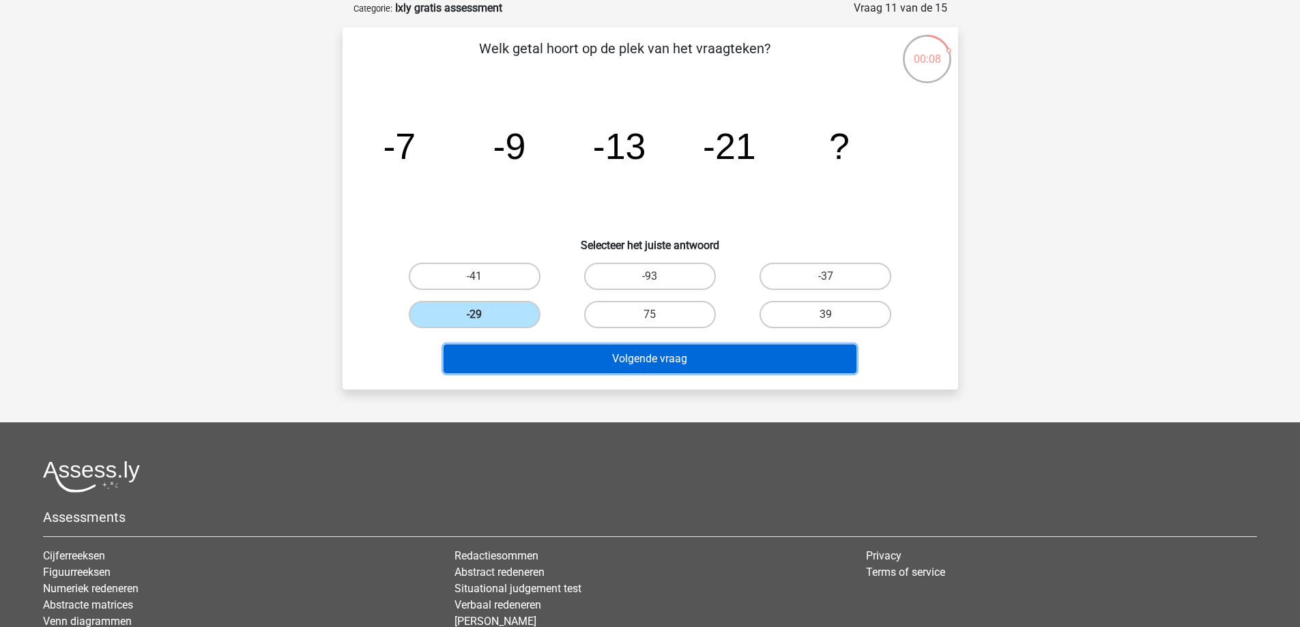
click at [595, 361] on button "Volgende vraag" at bounding box center [650, 359] width 413 height 29
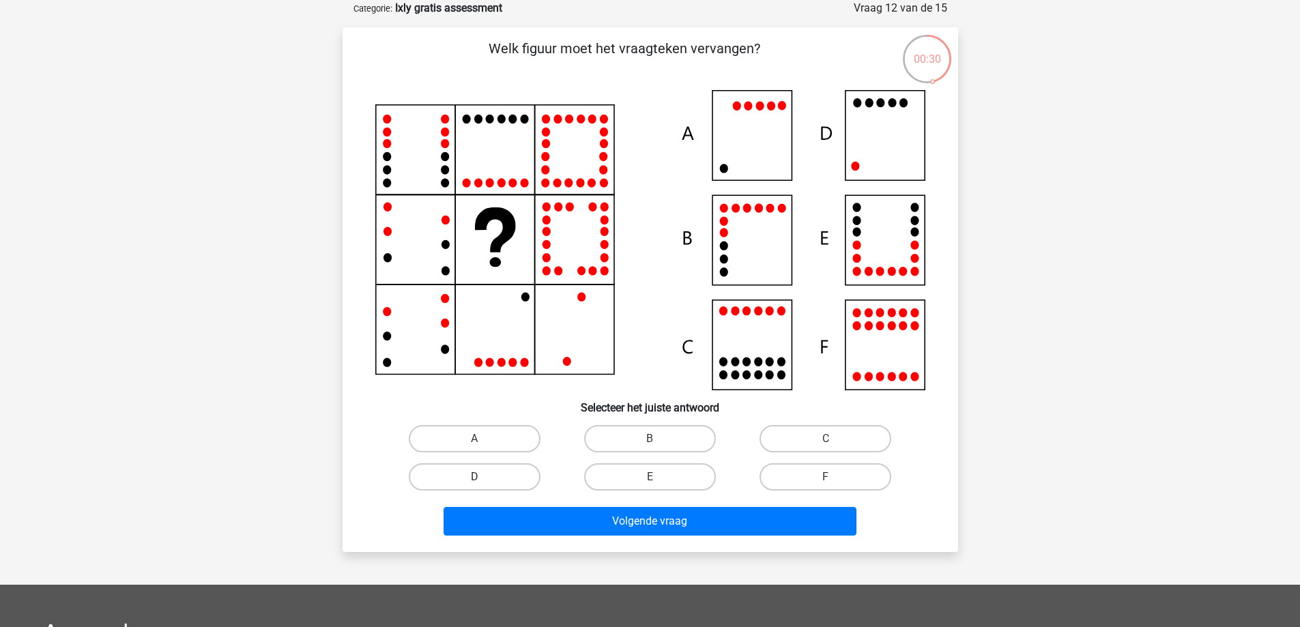
click at [487, 473] on label "D" at bounding box center [475, 477] width 132 height 27
click at [483, 477] on input "D" at bounding box center [478, 481] width 9 height 9
radio input "true"
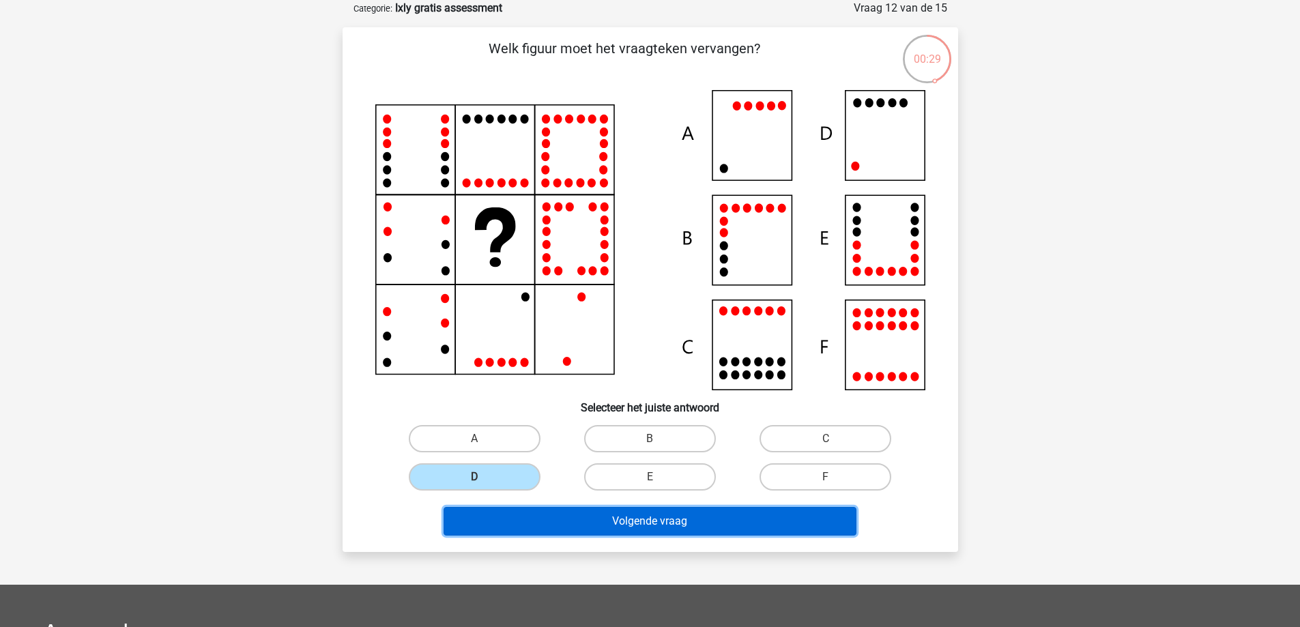
click at [539, 523] on button "Volgende vraag" at bounding box center [650, 521] width 413 height 29
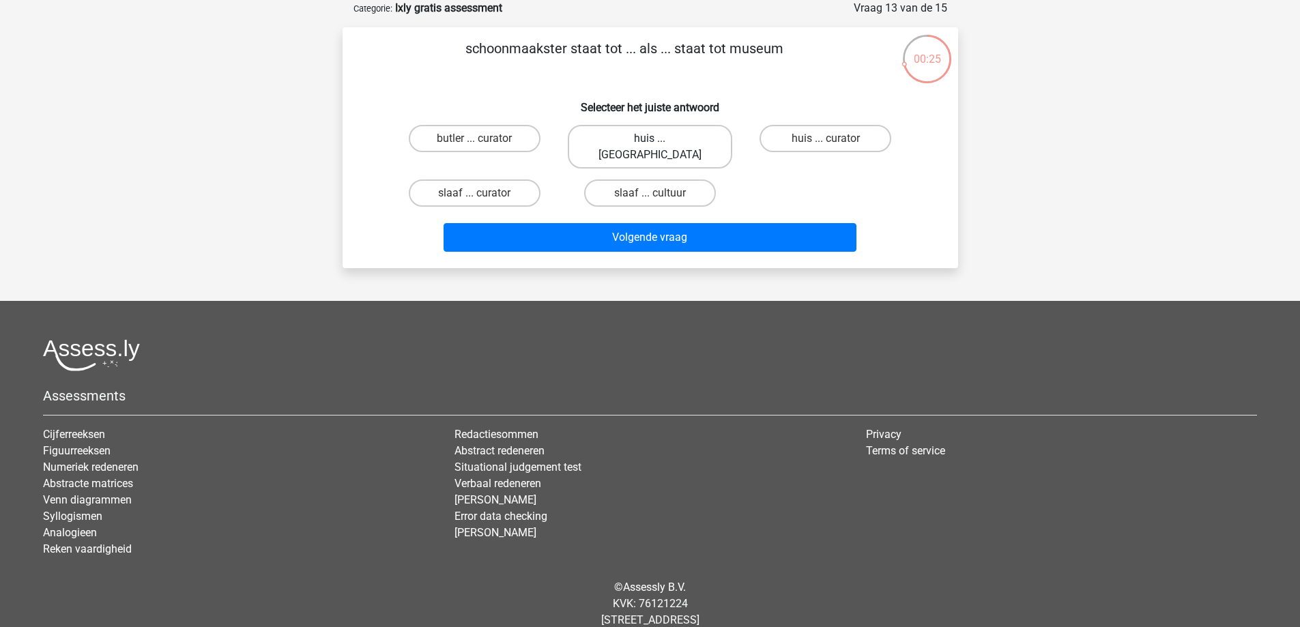
click at [645, 134] on label "huis ... louvre" at bounding box center [650, 147] width 165 height 44
click at [650, 139] on input "huis ... louvre" at bounding box center [654, 143] width 9 height 9
radio input "true"
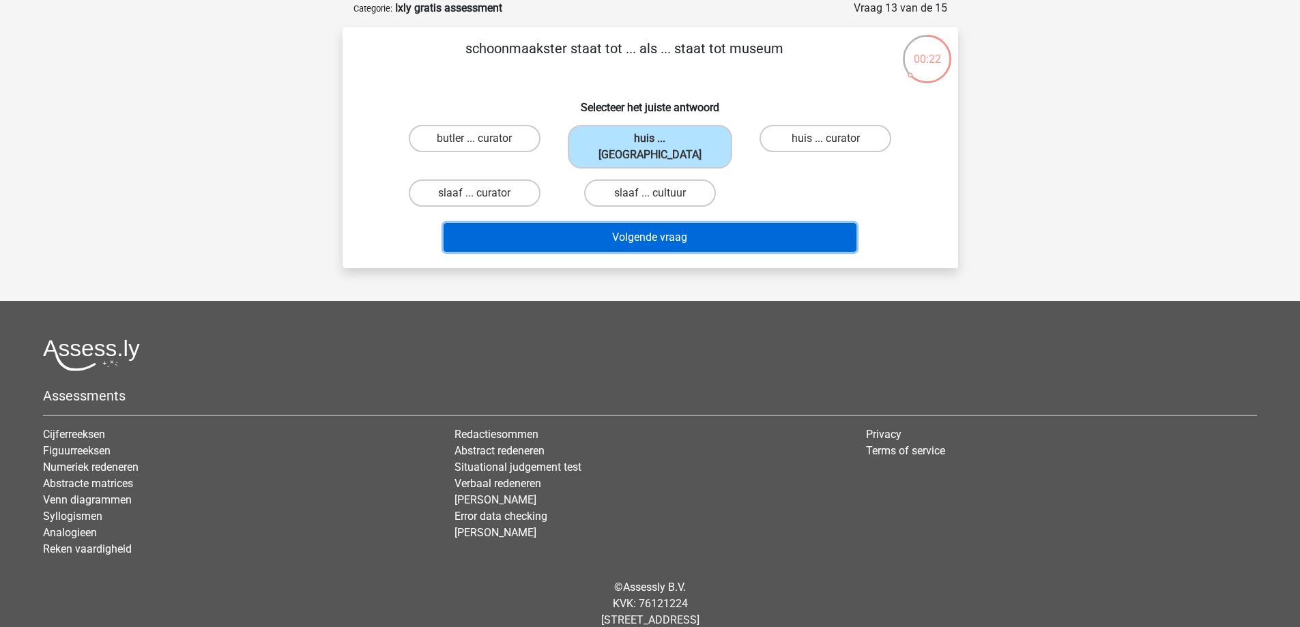
click at [655, 229] on button "Volgende vraag" at bounding box center [650, 237] width 413 height 29
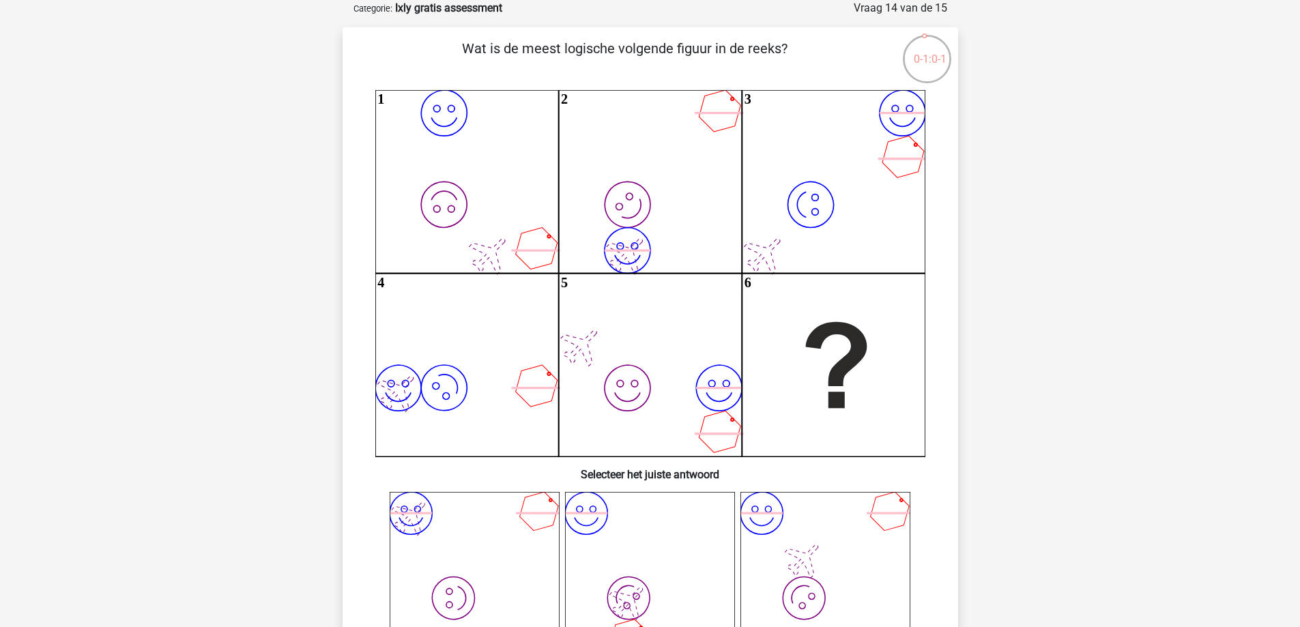
scroll to position [177, 0]
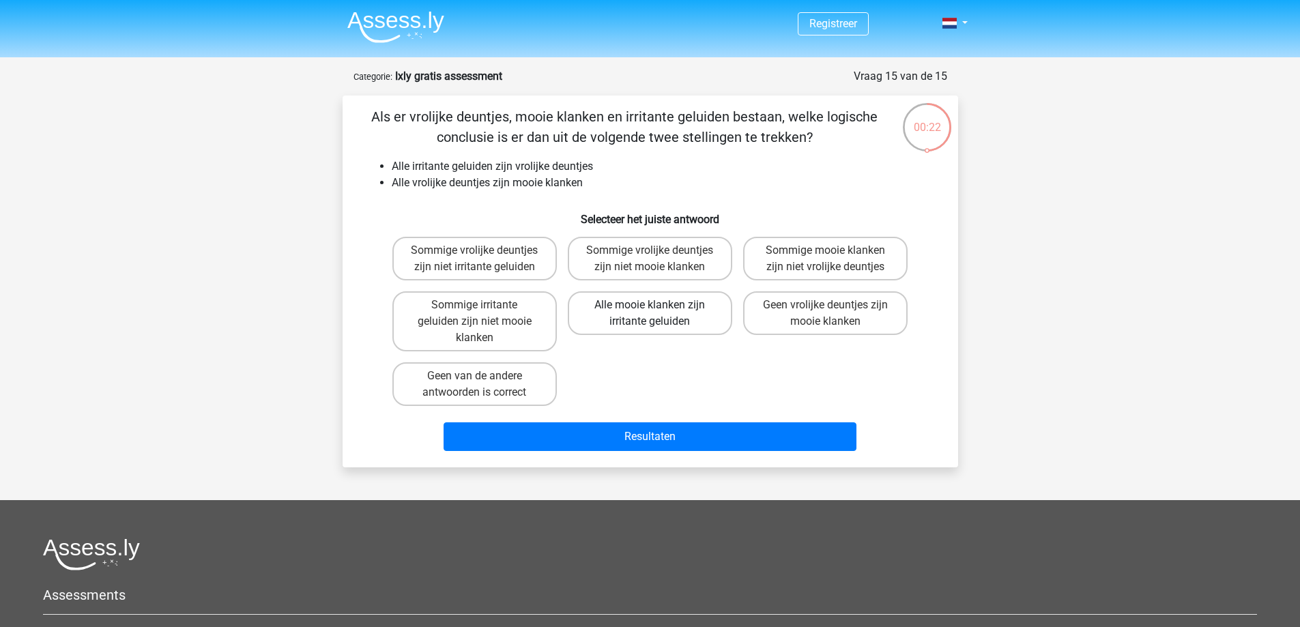
click at [687, 330] on label "Alle mooie klanken zijn irritante geluiden" at bounding box center [650, 313] width 165 height 44
click at [659, 314] on input "Alle mooie klanken zijn irritante geluiden" at bounding box center [654, 309] width 9 height 9
radio input "true"
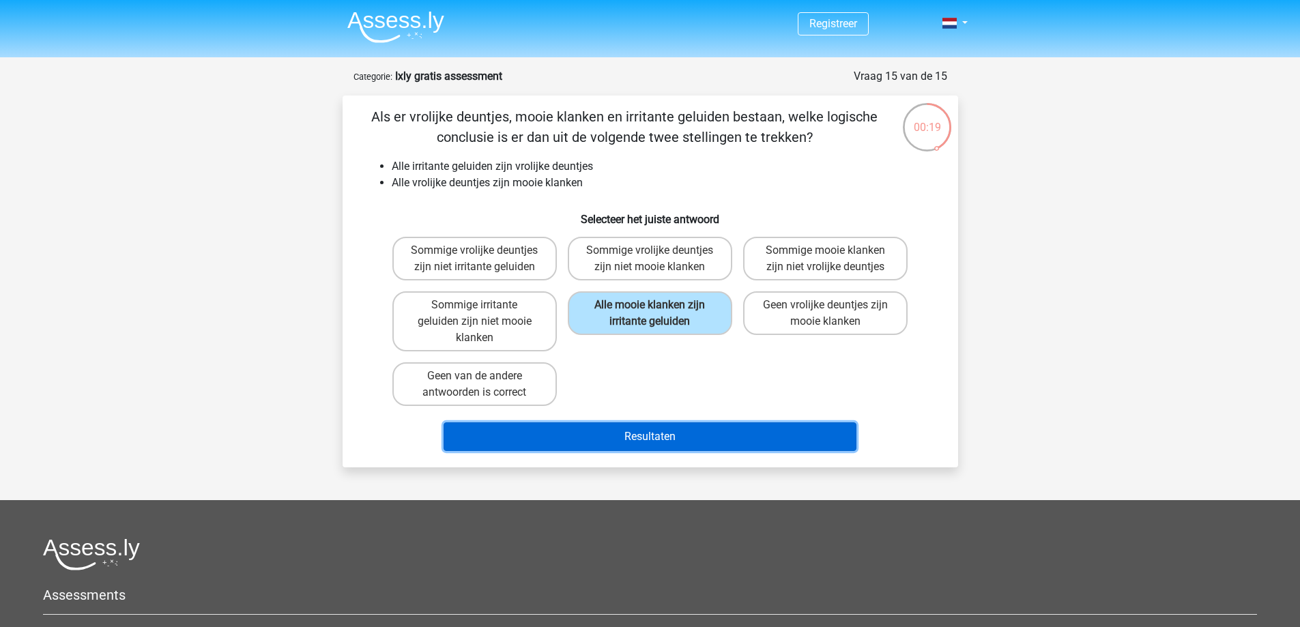
click at [666, 436] on button "Resultaten" at bounding box center [650, 437] width 413 height 29
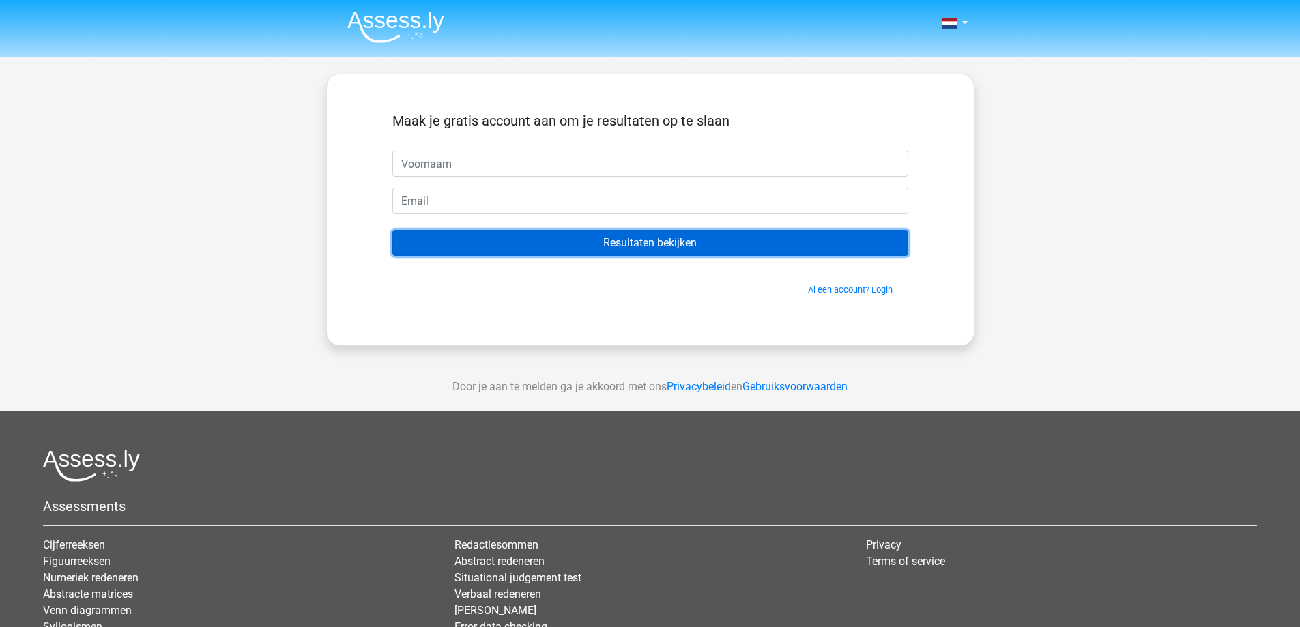
click at [506, 231] on input "Resultaten bekijken" at bounding box center [651, 243] width 516 height 26
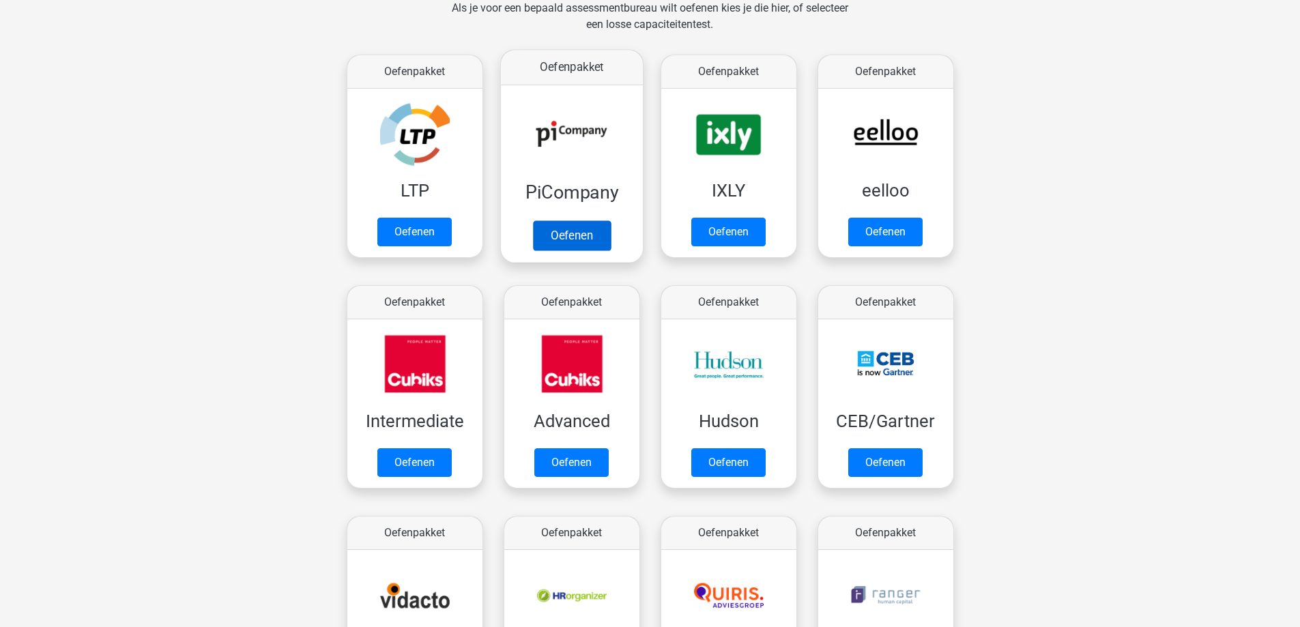
scroll to position [217, 0]
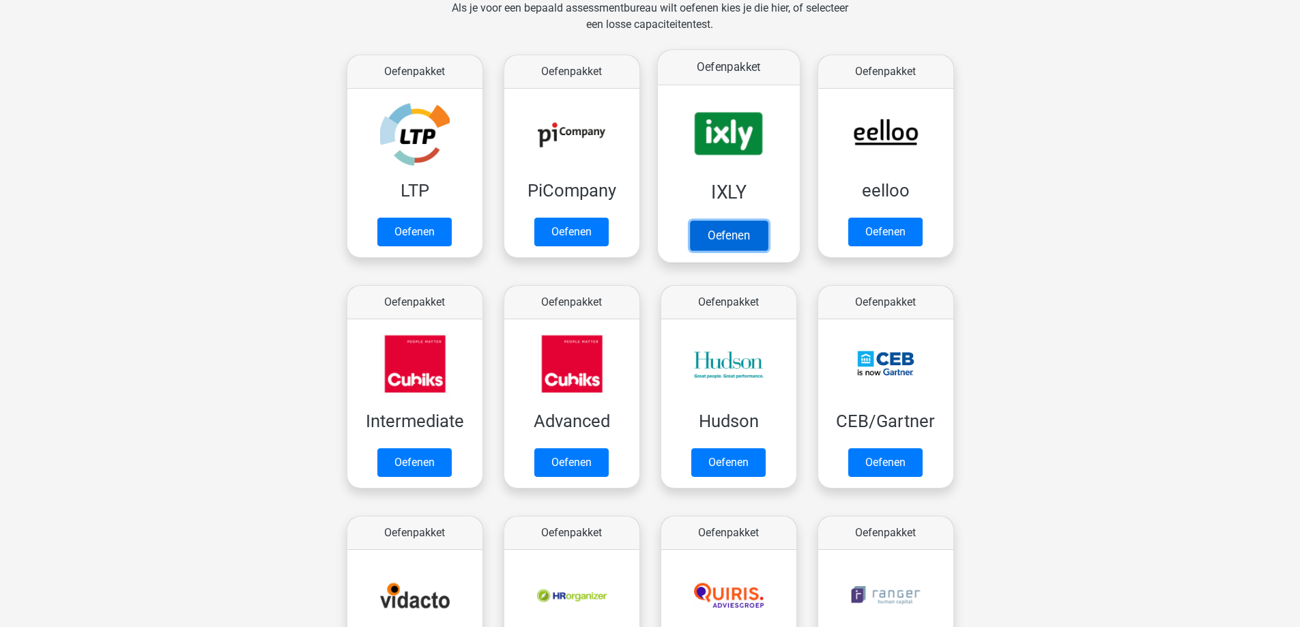
click at [750, 232] on link "Oefenen" at bounding box center [728, 235] width 78 height 30
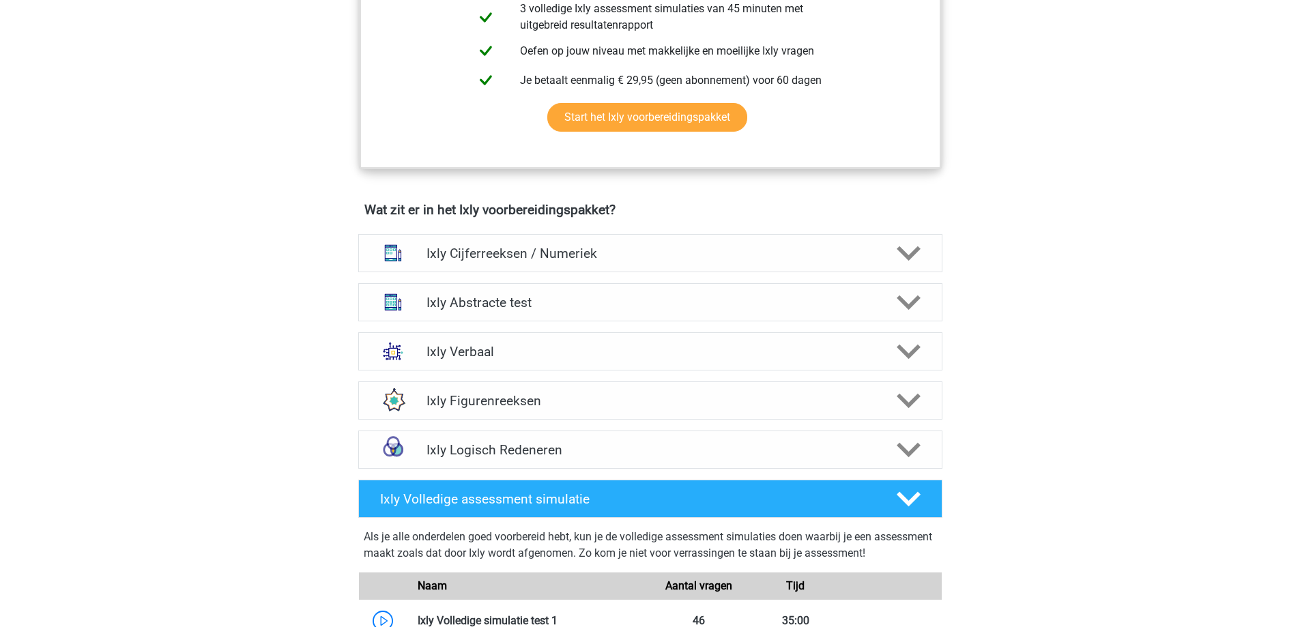
scroll to position [751, 0]
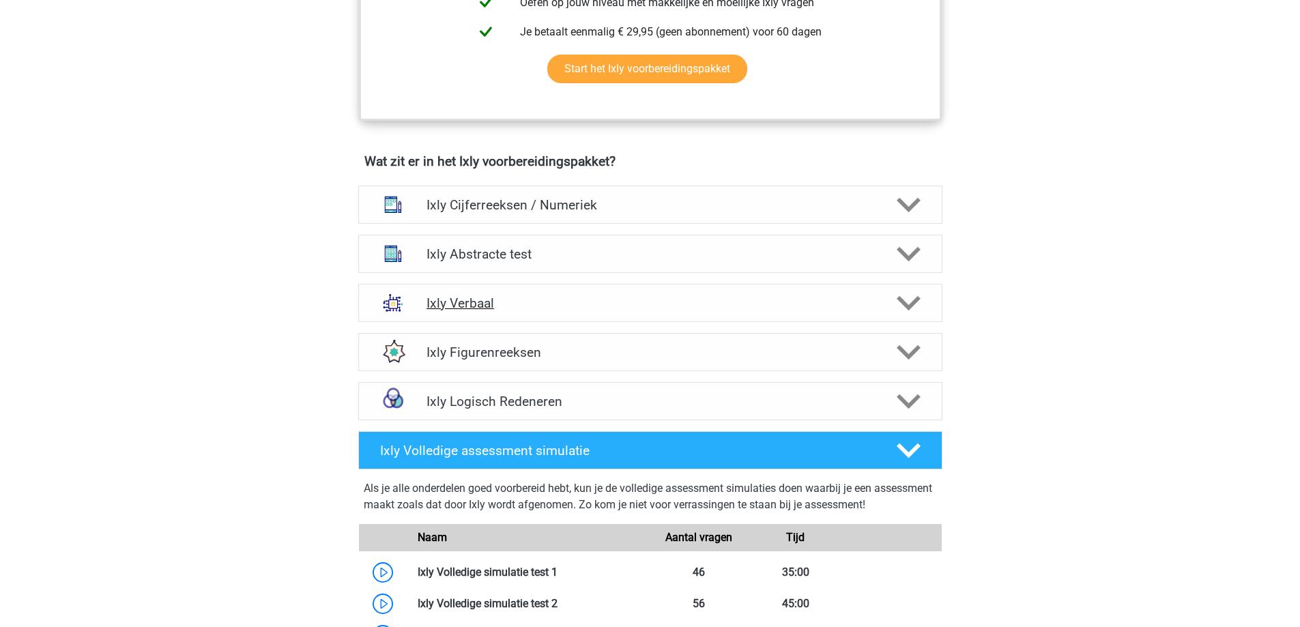
click at [797, 302] on h4 "Ixly Verbaal" at bounding box center [650, 304] width 447 height 16
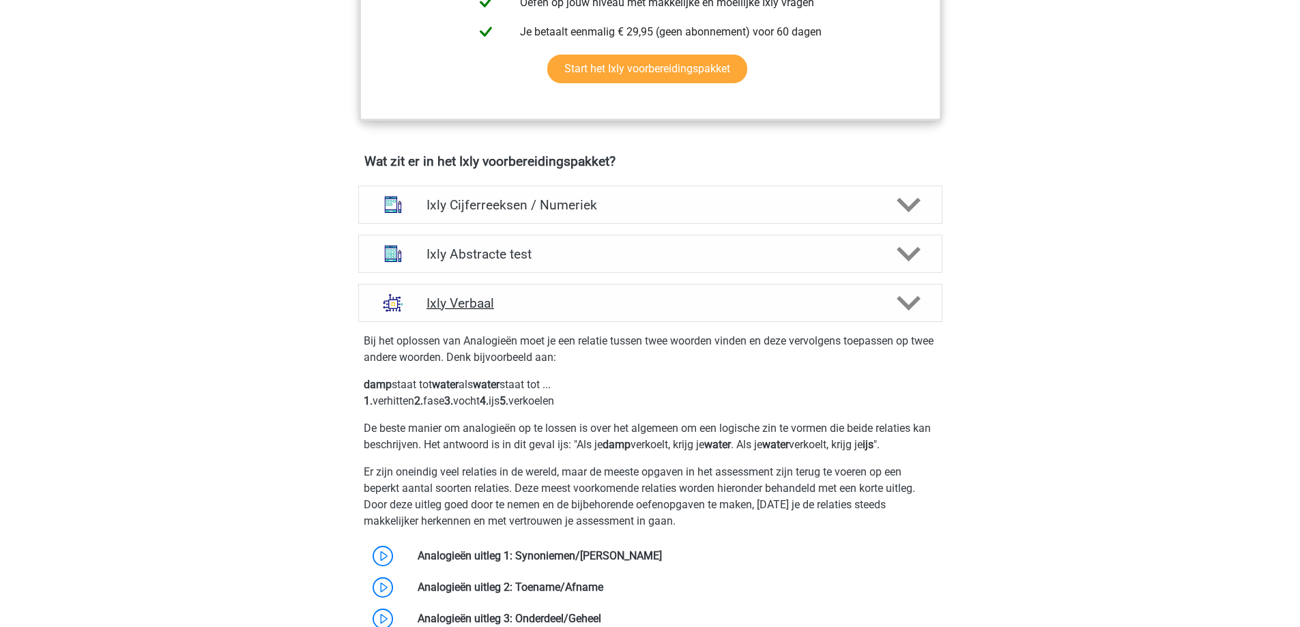
click at [797, 302] on h4 "Ixly Verbaal" at bounding box center [650, 304] width 447 height 16
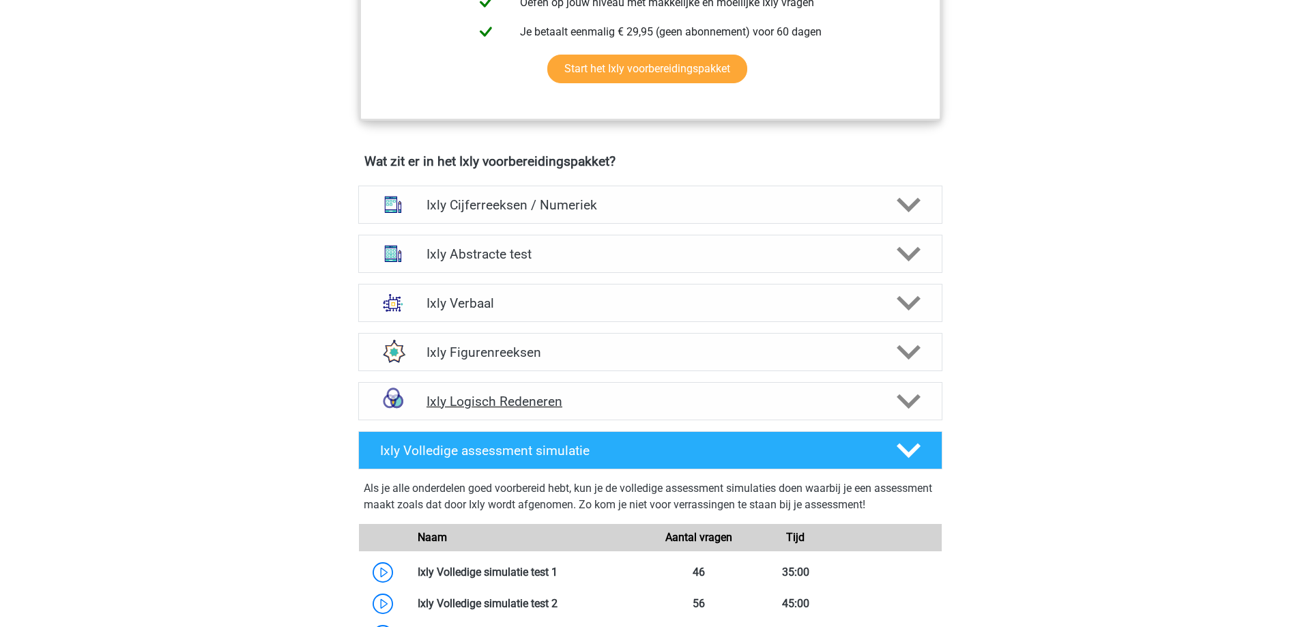
click at [900, 401] on icon at bounding box center [909, 402] width 24 height 24
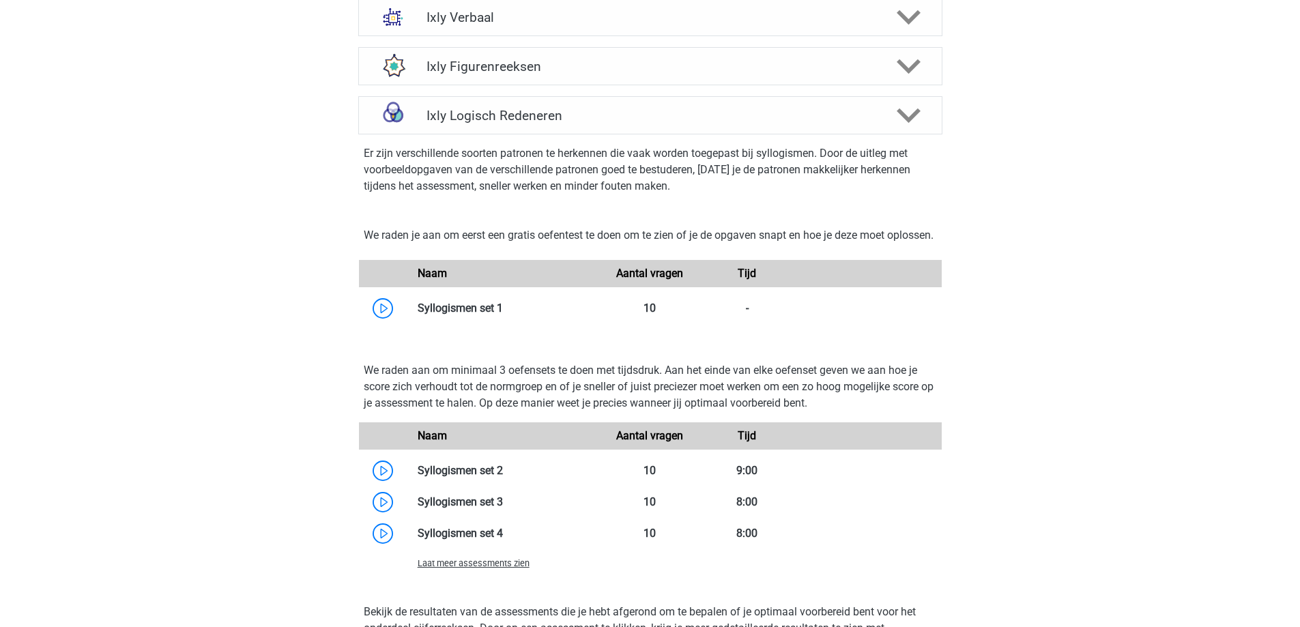
scroll to position [1092, 0]
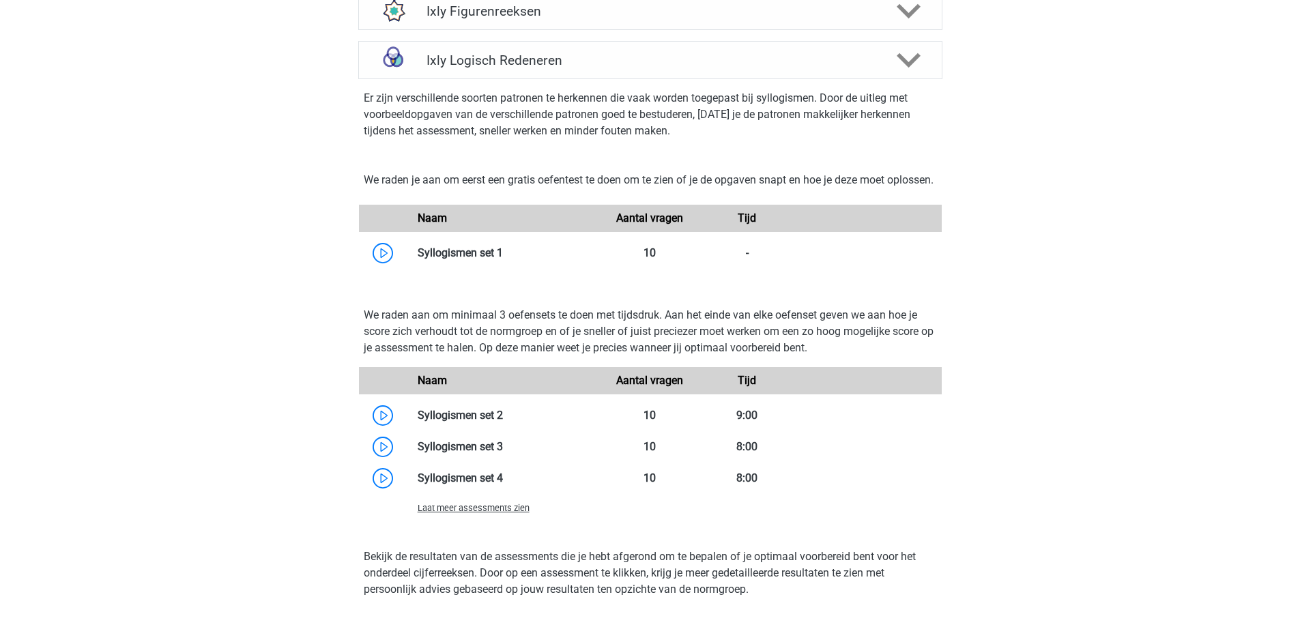
click at [251, 603] on div "Registreer Nederlands" at bounding box center [650, 341] width 1300 height 2866
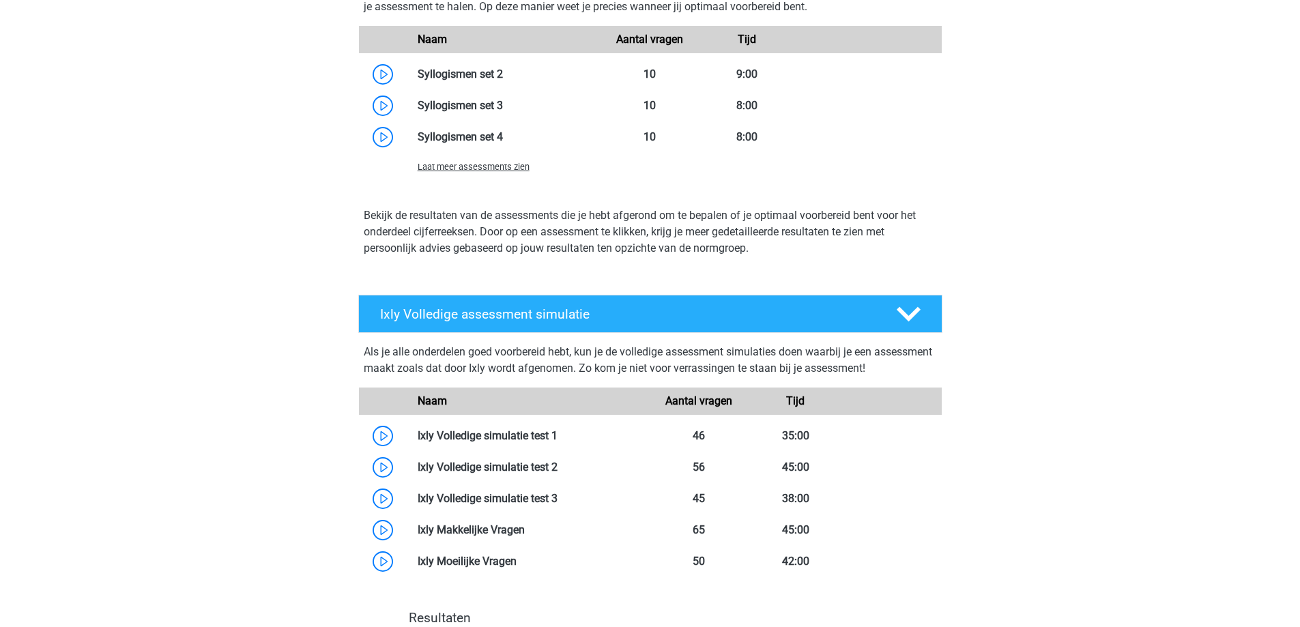
scroll to position [1570, 0]
